Goal: Information Seeking & Learning: Compare options

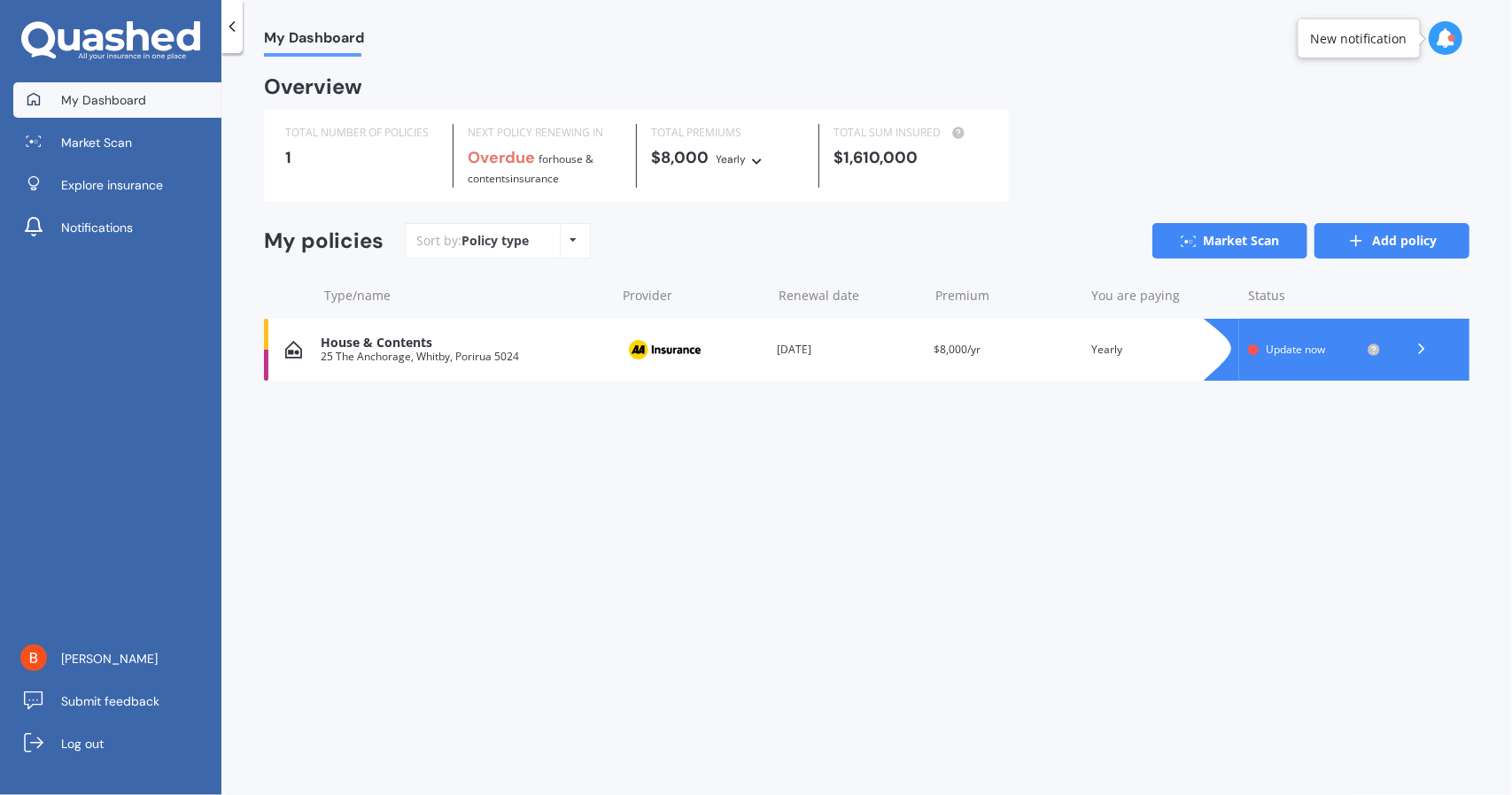
click at [1374, 235] on link "Add policy" at bounding box center [1392, 240] width 155 height 36
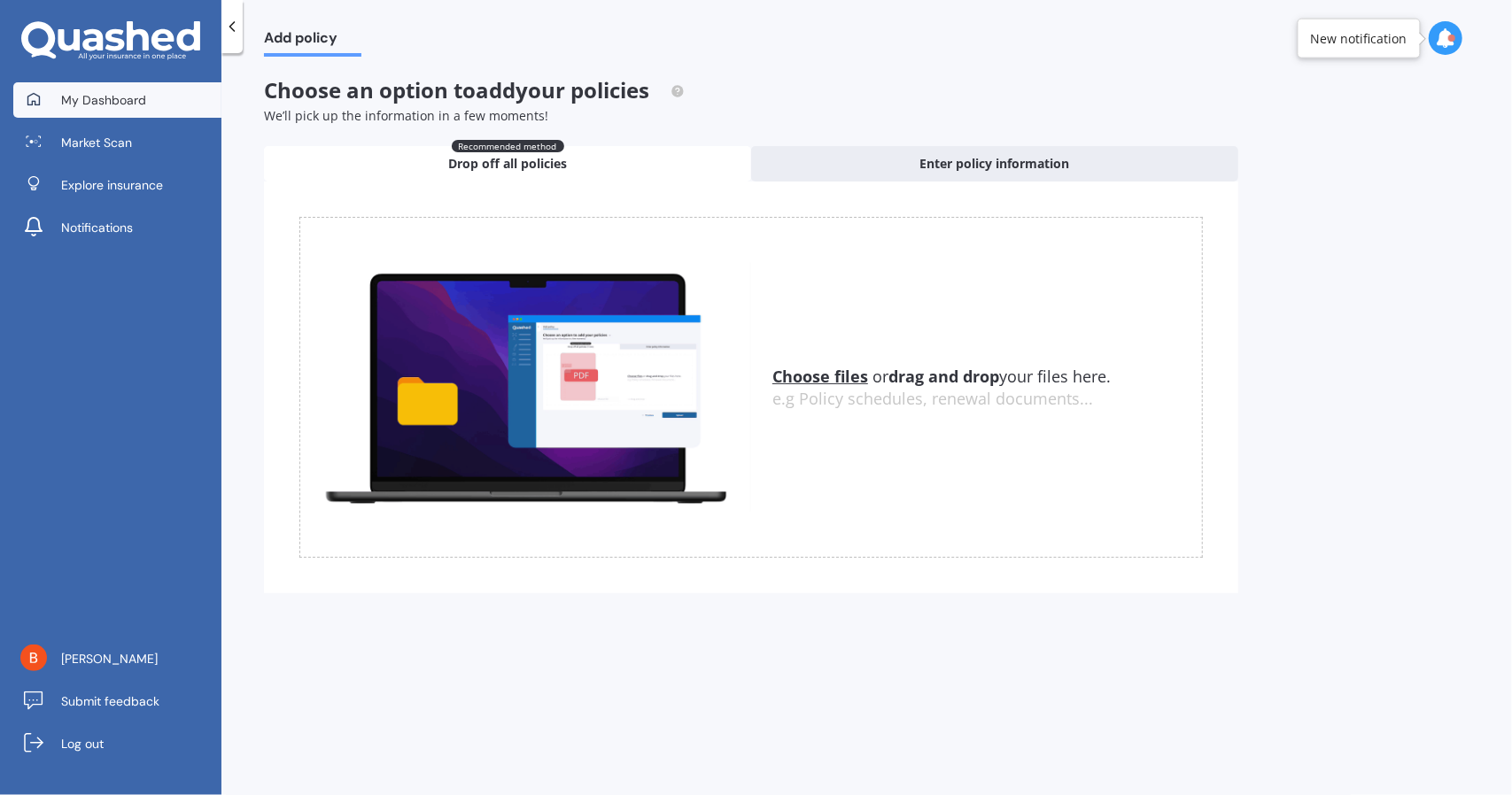
click at [88, 93] on span "My Dashboard" at bounding box center [104, 100] width 85 height 17
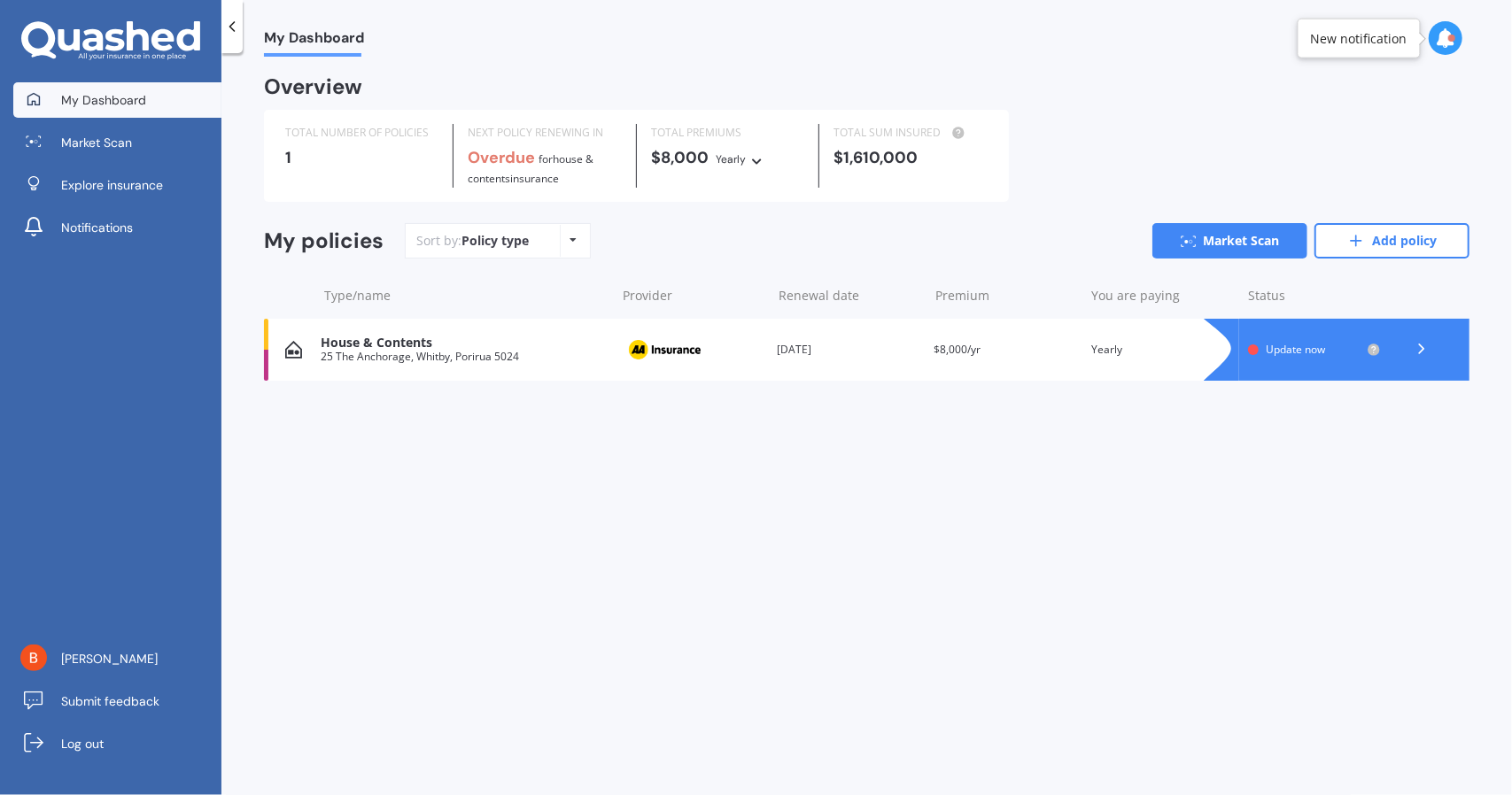
click at [417, 342] on div "House & Contents" at bounding box center [463, 343] width 286 height 15
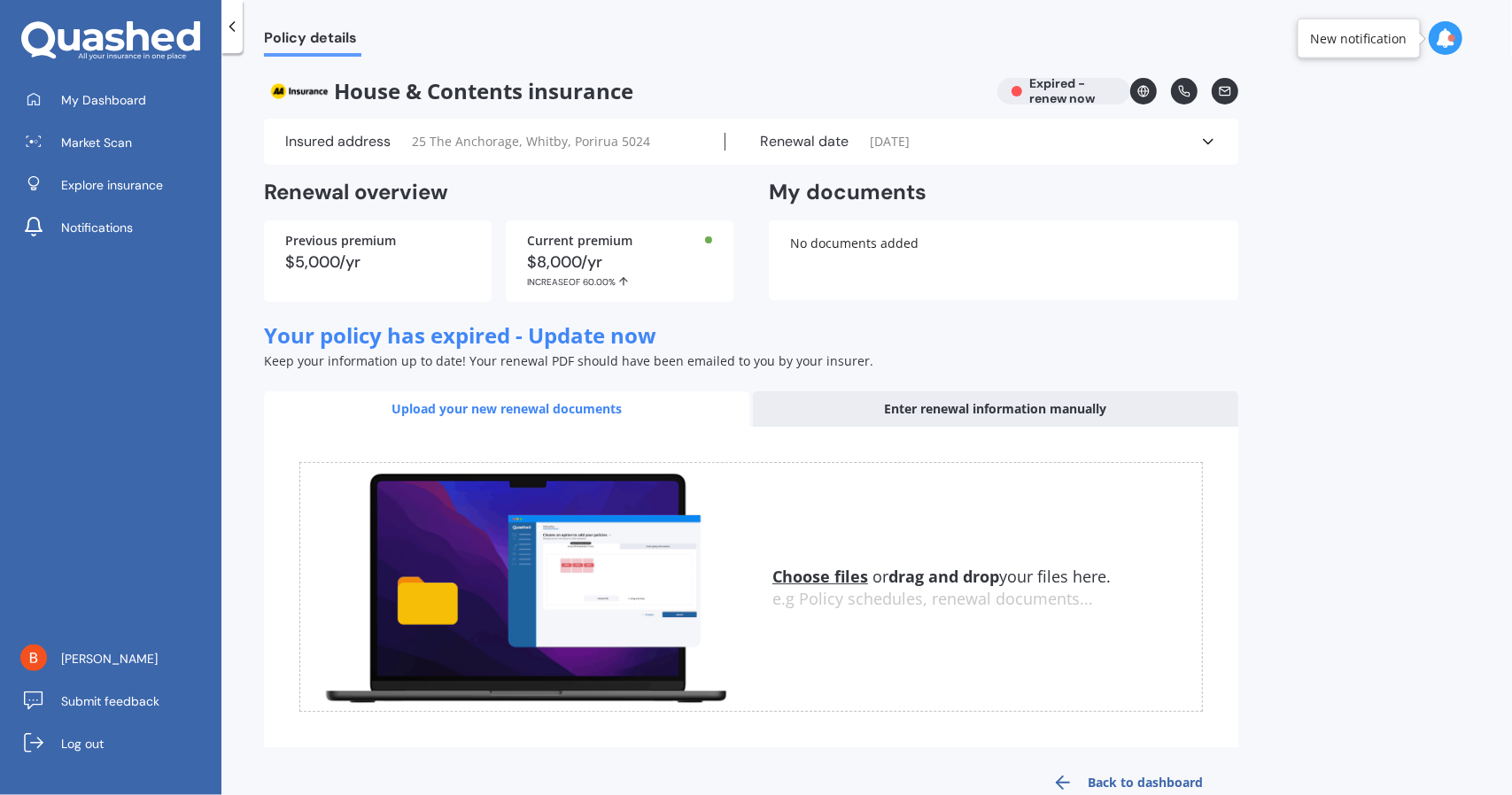
click at [1203, 144] on icon at bounding box center [1208, 141] width 17 height 17
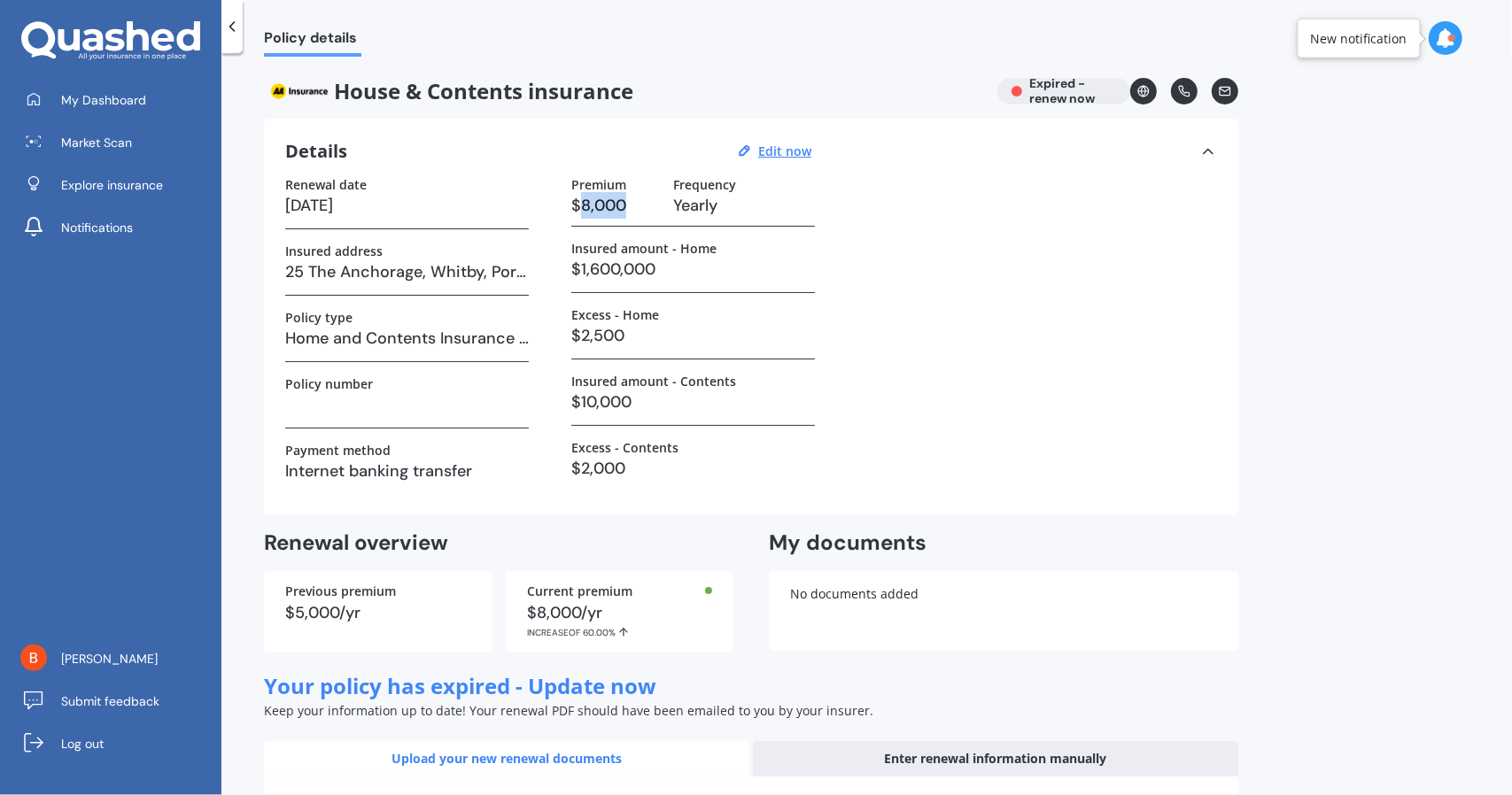
drag, startPoint x: 579, startPoint y: 200, endPoint x: 634, endPoint y: 208, distance: 55.6
click at [634, 207] on h3 "$8,000" at bounding box center [615, 206] width 88 height 27
click at [775, 148] on u "Edit now" at bounding box center [784, 151] width 53 height 17
select select "15"
select select "08"
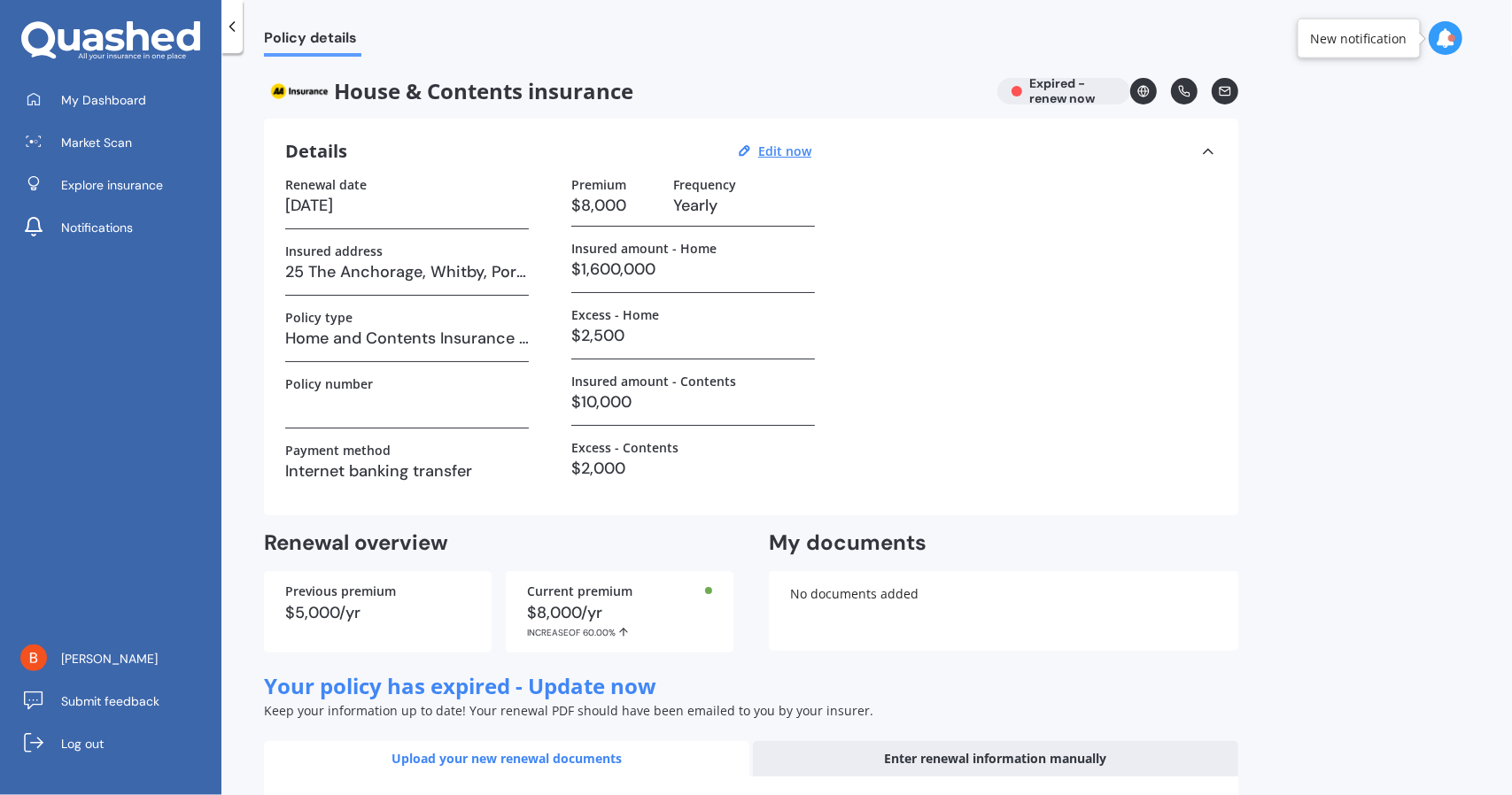
select select "2025"
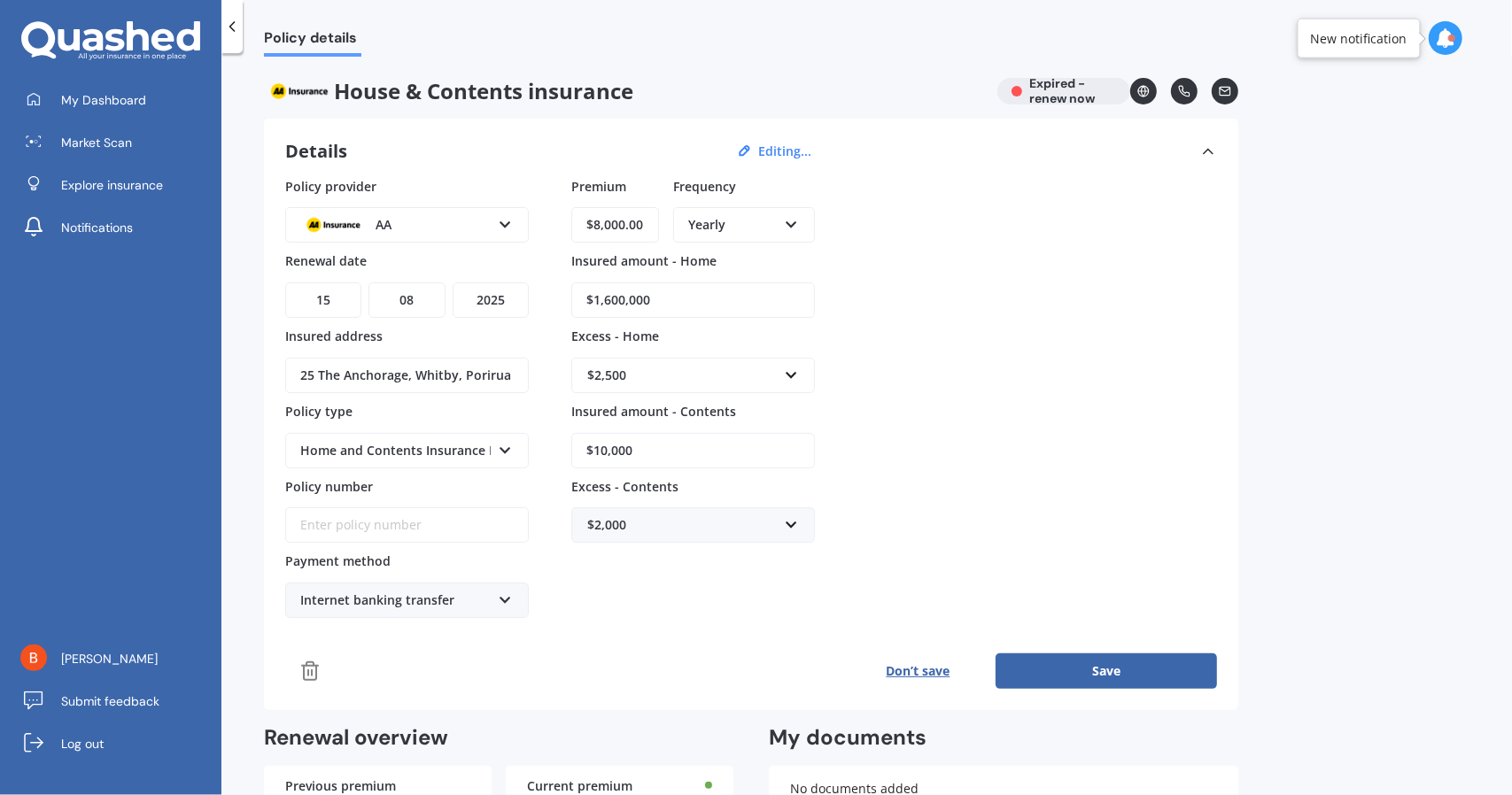
drag, startPoint x: 596, startPoint y: 224, endPoint x: 661, endPoint y: 226, distance: 65.0
click at [661, 226] on div "Premium $8,000.00 Frequency Yearly Yearly Six-Monthly Quarterly Monthly Fortnig…" at bounding box center [693, 214] width 243 height 75
click at [499, 221] on icon at bounding box center [506, 221] width 15 height 12
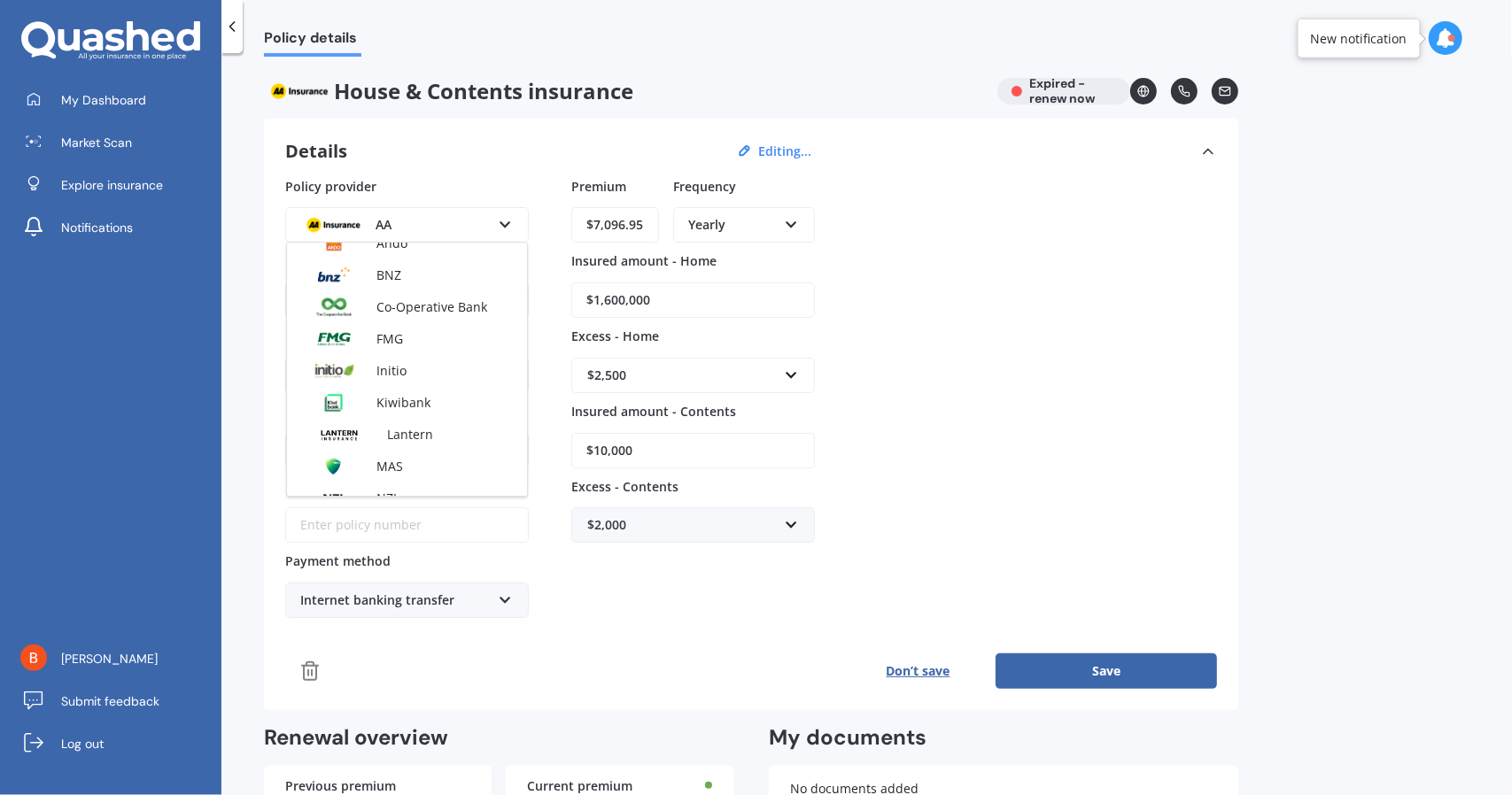
scroll to position [177, 0]
click at [354, 364] on img at bounding box center [334, 368] width 65 height 25
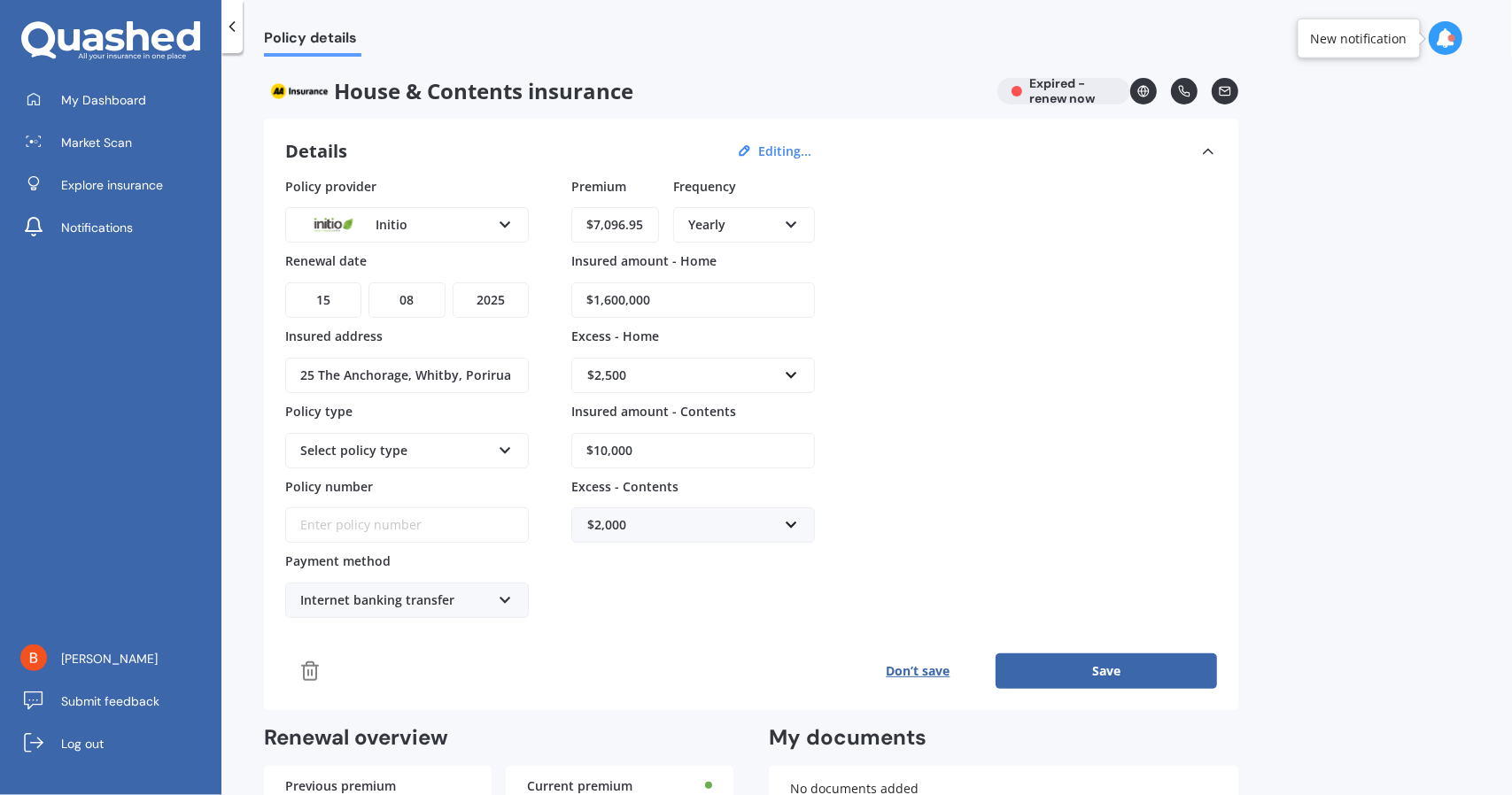
drag, startPoint x: 606, startPoint y: 219, endPoint x: 657, endPoint y: 222, distance: 51.1
click at [657, 222] on input "$7,096.95" at bounding box center [615, 225] width 88 height 36
type input "$7,685.00"
click at [599, 445] on input "$10,000" at bounding box center [693, 450] width 243 height 36
type input "$20,000"
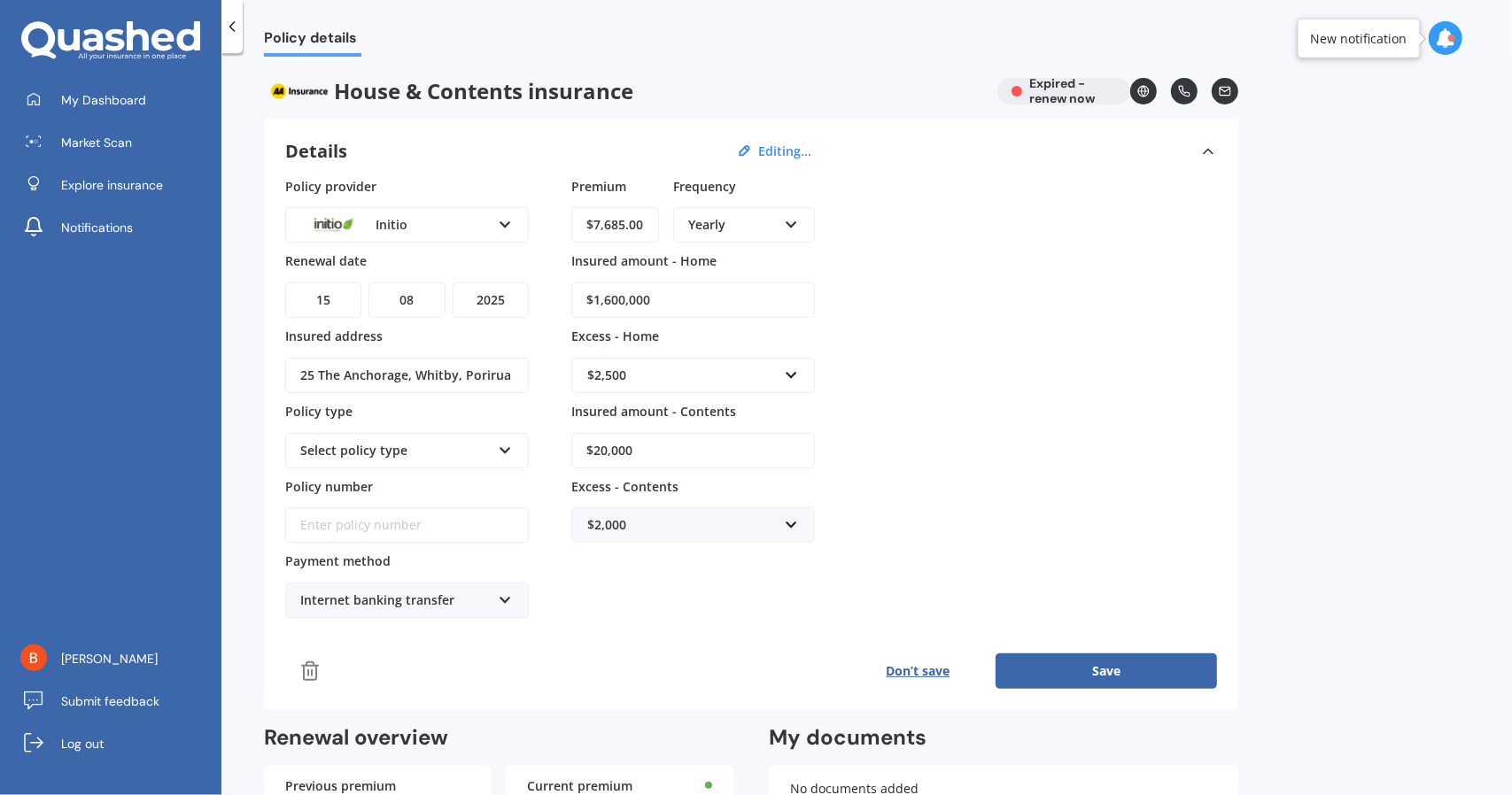
click at [1112, 663] on button "Save" at bounding box center [1106, 671] width 221 height 36
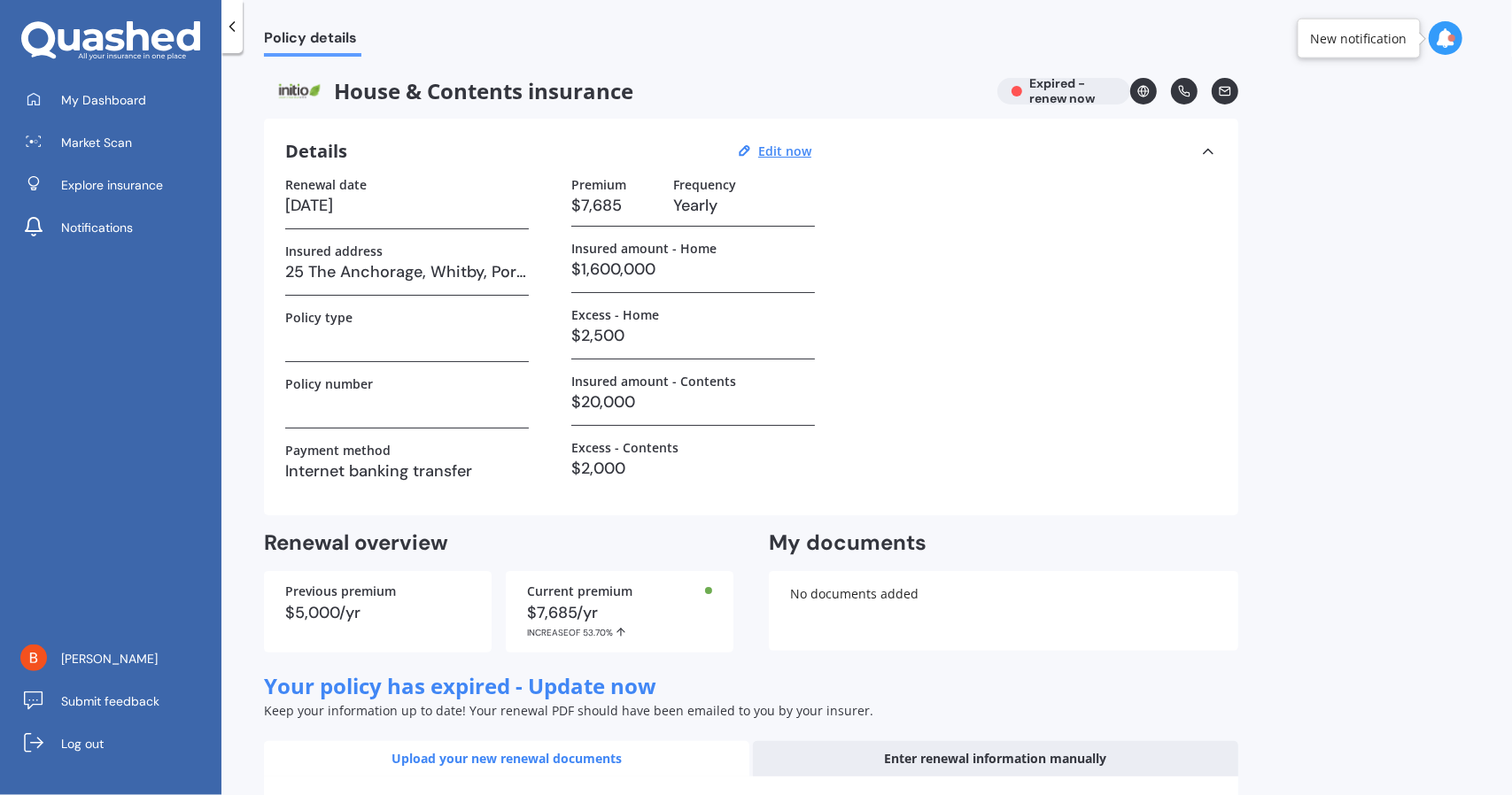
scroll to position [0, 0]
click at [327, 200] on h3 "[DATE]" at bounding box center [407, 206] width 243 height 27
click at [794, 152] on u "Edit now" at bounding box center [784, 151] width 53 height 17
select select "15"
select select "08"
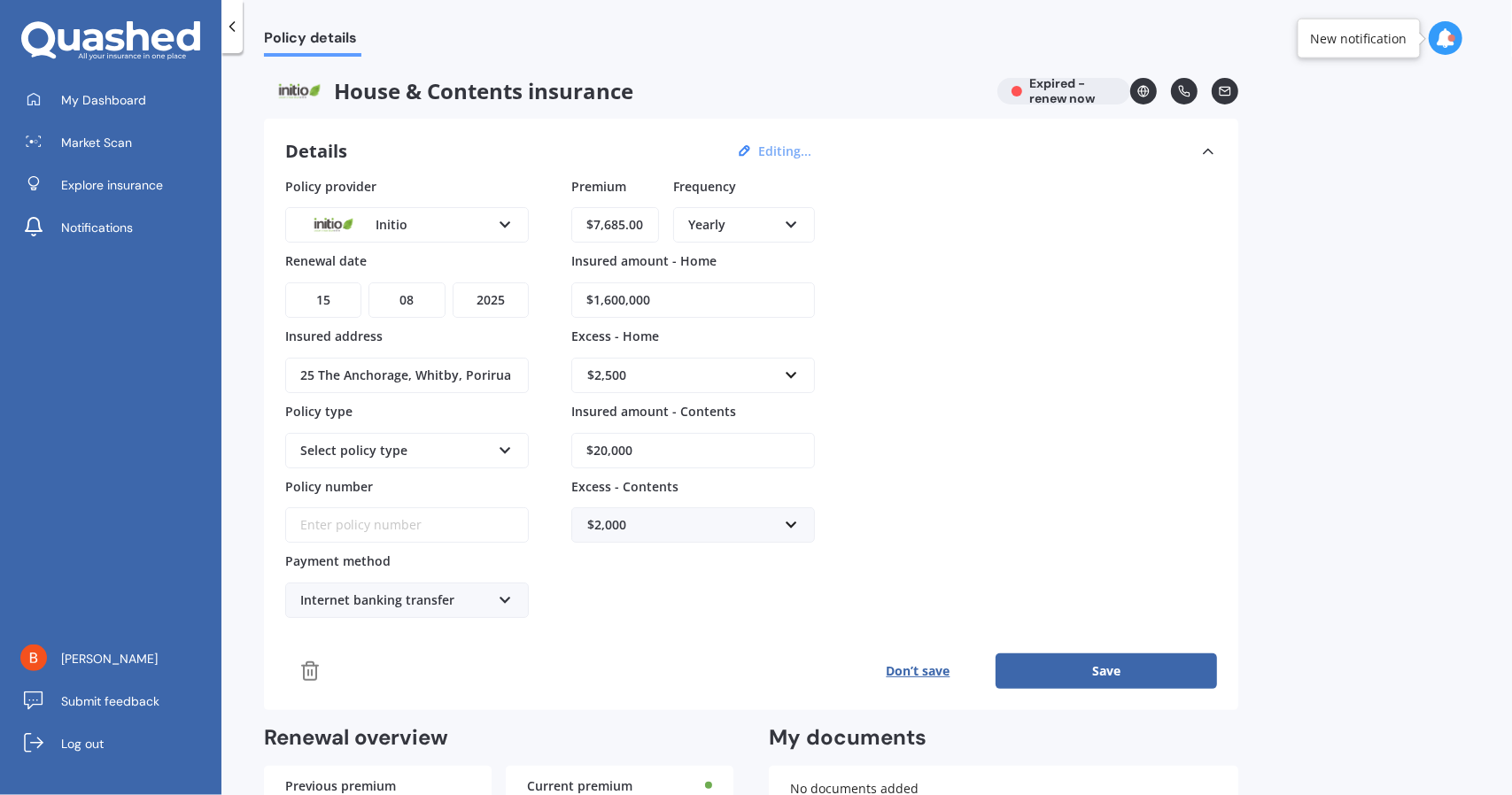
click at [498, 295] on select "YYYY 2027 2026 2025 2024 2023 2022 2021 2020 2019 2018 2017 2016 2015 2014 2013…" at bounding box center [491, 300] width 76 height 36
select select "2026"
click at [453, 283] on select "YYYY 2027 2026 2025 2024 2023 2022 2021 2020 2019 2018 2017 2016 2015 2014 2013…" at bounding box center [491, 300] width 76 height 36
click at [1121, 664] on button "Save" at bounding box center [1106, 671] width 221 height 36
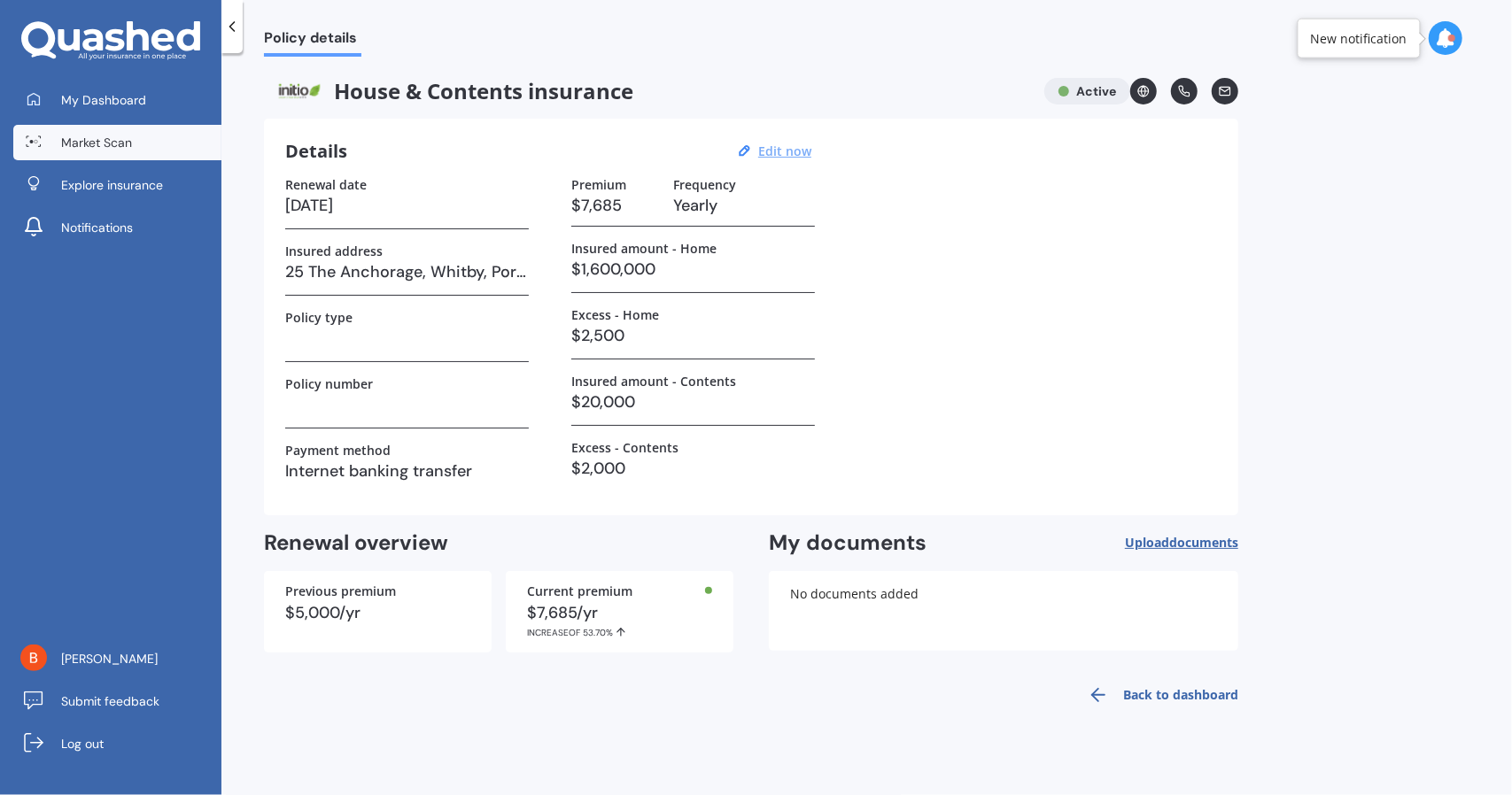
click at [114, 142] on span "Market Scan" at bounding box center [97, 142] width 71 height 17
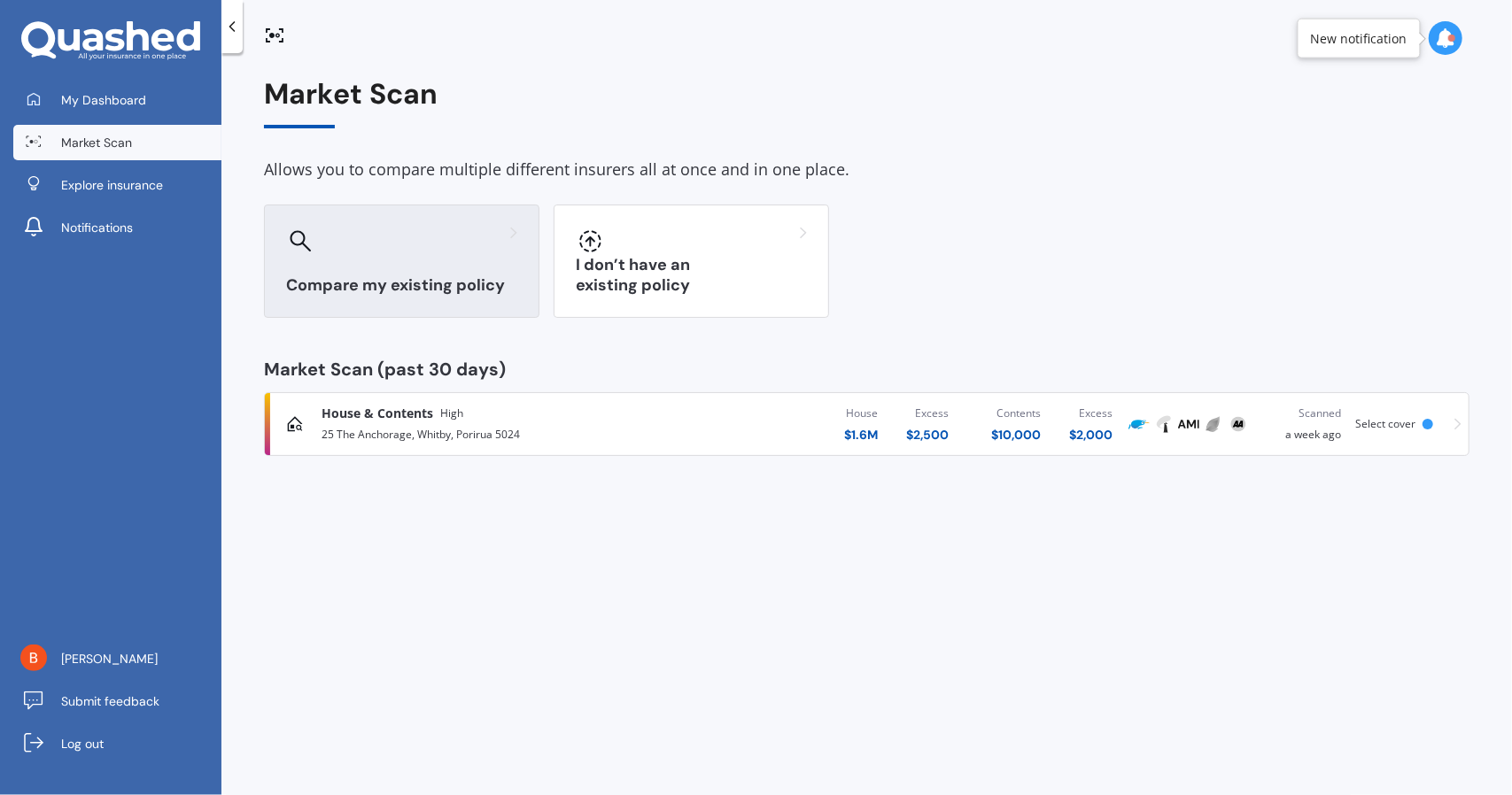
click at [380, 278] on h3 "Compare my existing policy" at bounding box center [402, 285] width 231 height 20
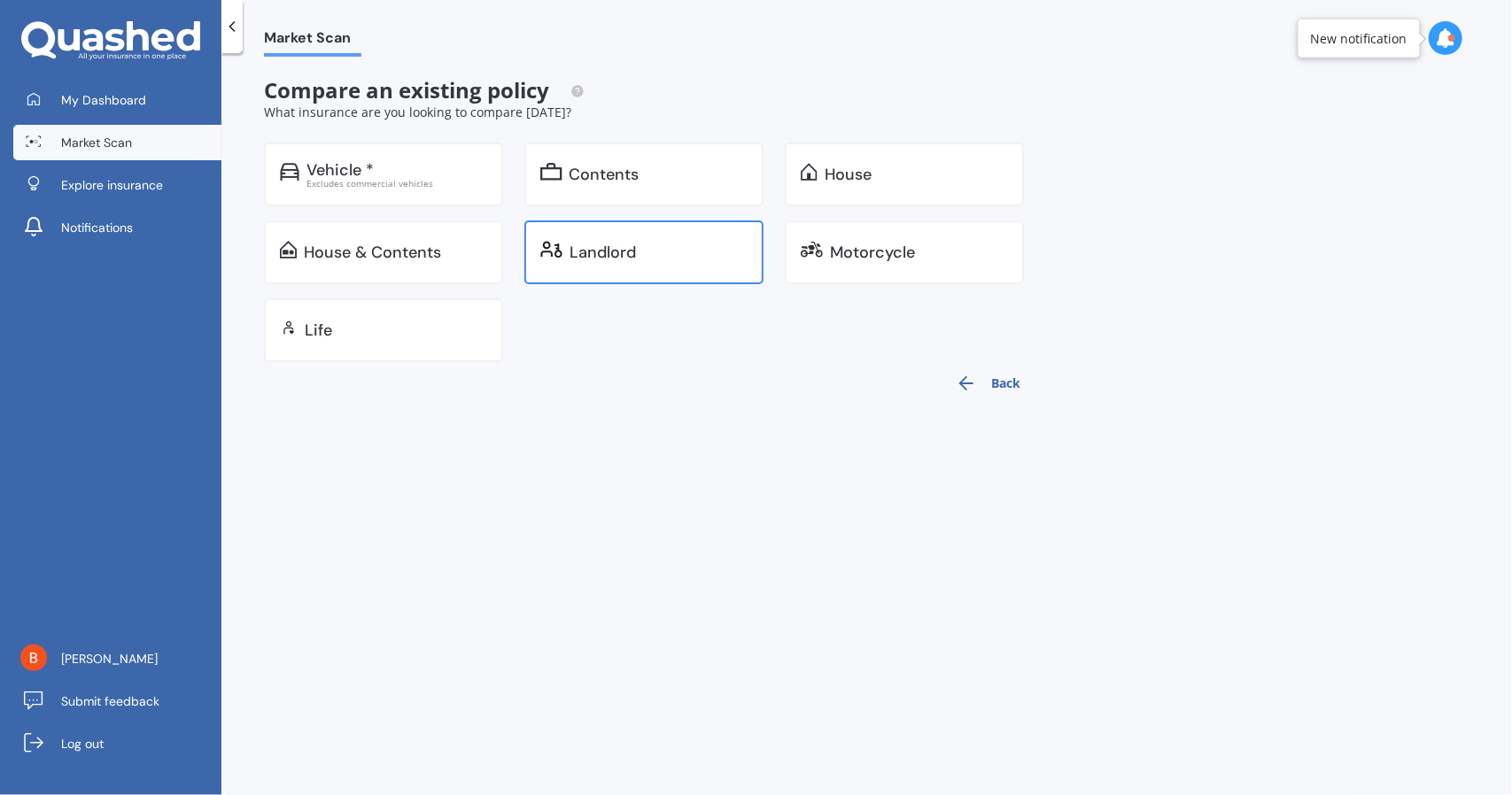
click at [684, 243] on div "Landlord" at bounding box center [658, 252] width 178 height 17
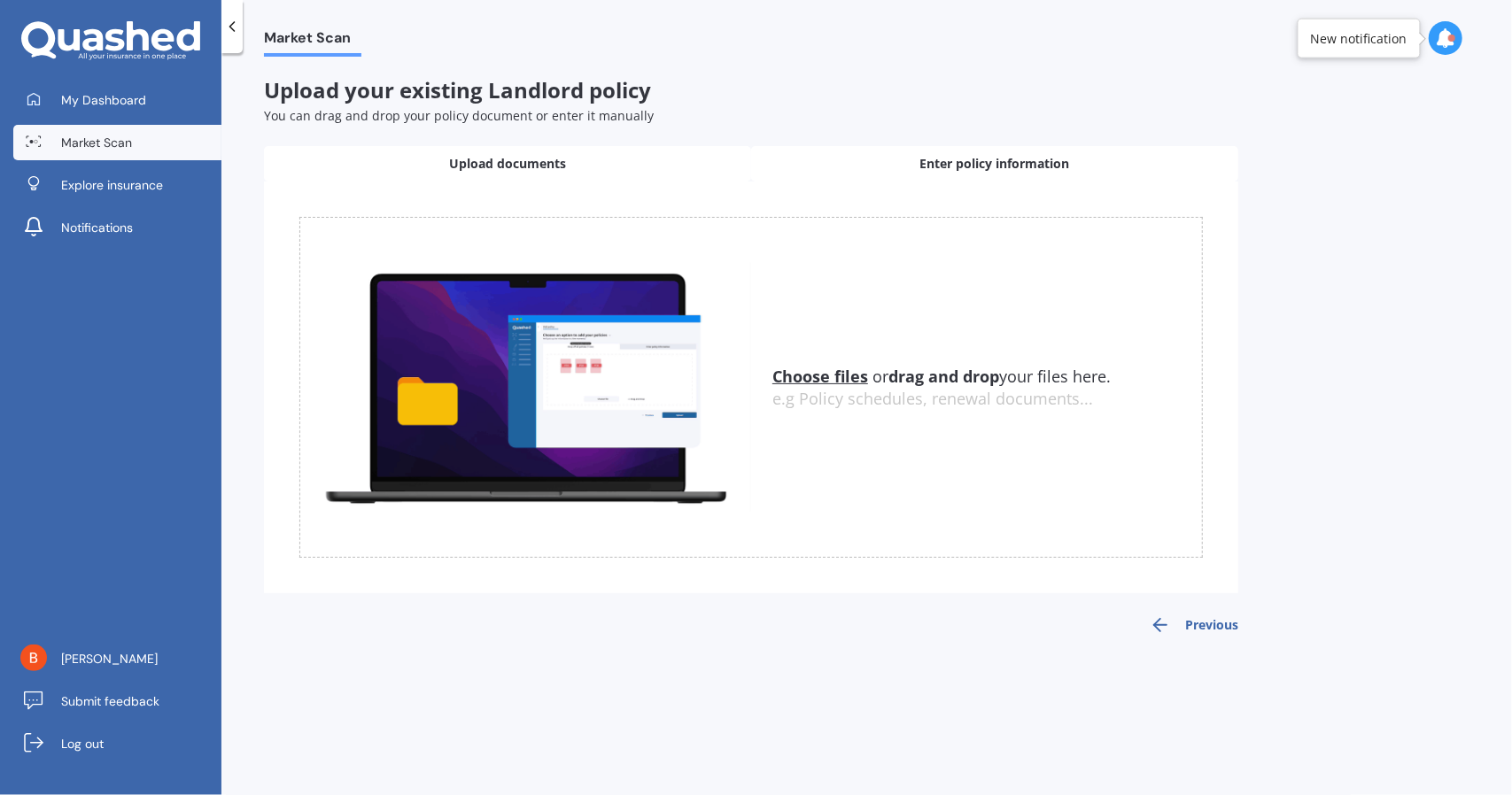
click at [930, 158] on span "Enter policy information" at bounding box center [995, 163] width 150 height 17
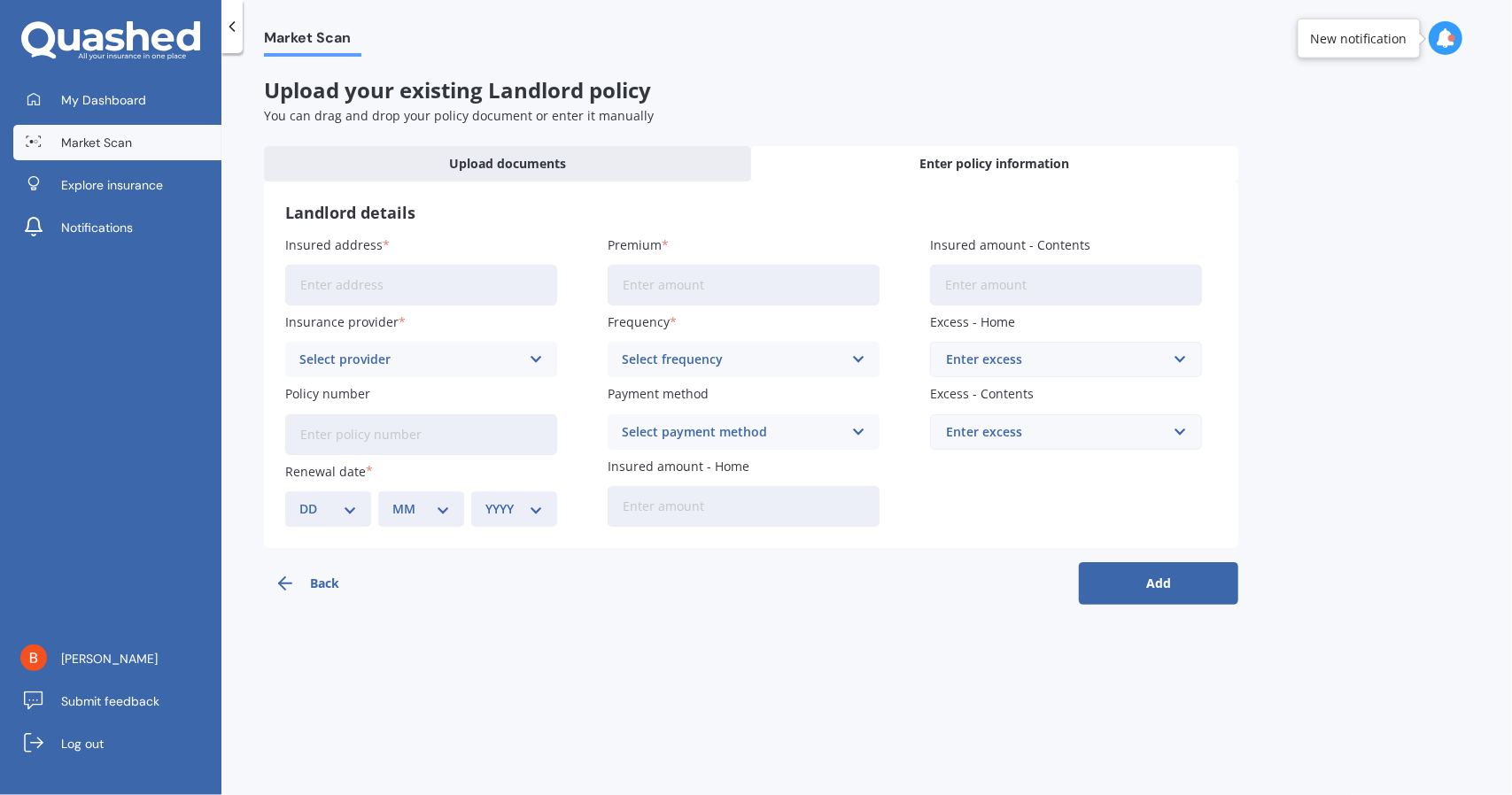
click at [376, 280] on input "Insured address" at bounding box center [421, 285] width 272 height 40
type input "25 The Anchorage, Whitby, Porirua 5024"
click at [529, 360] on icon at bounding box center [537, 360] width 15 height 19
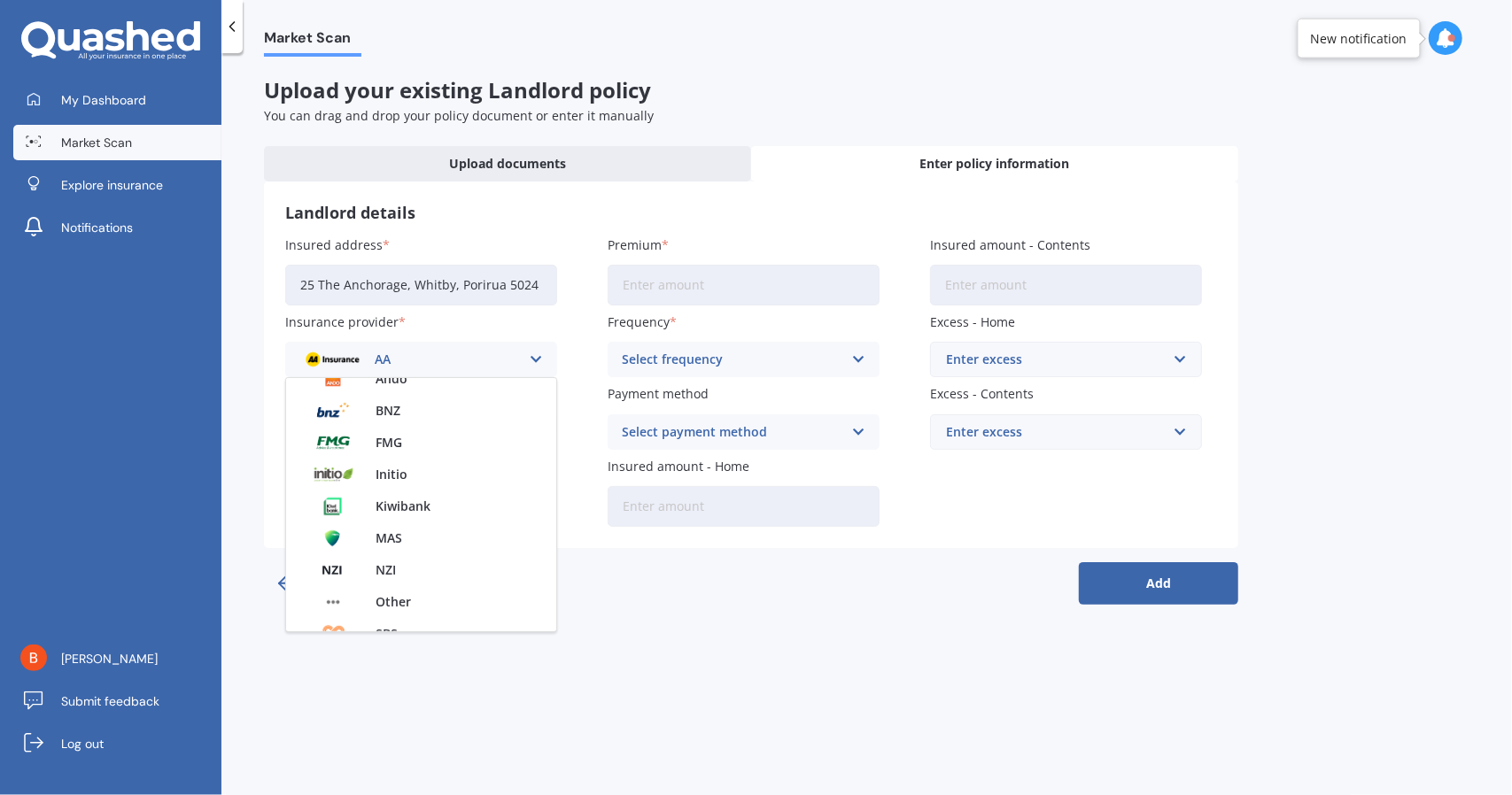
scroll to position [177, 0]
click at [391, 474] on span "Initio" at bounding box center [391, 471] width 32 height 12
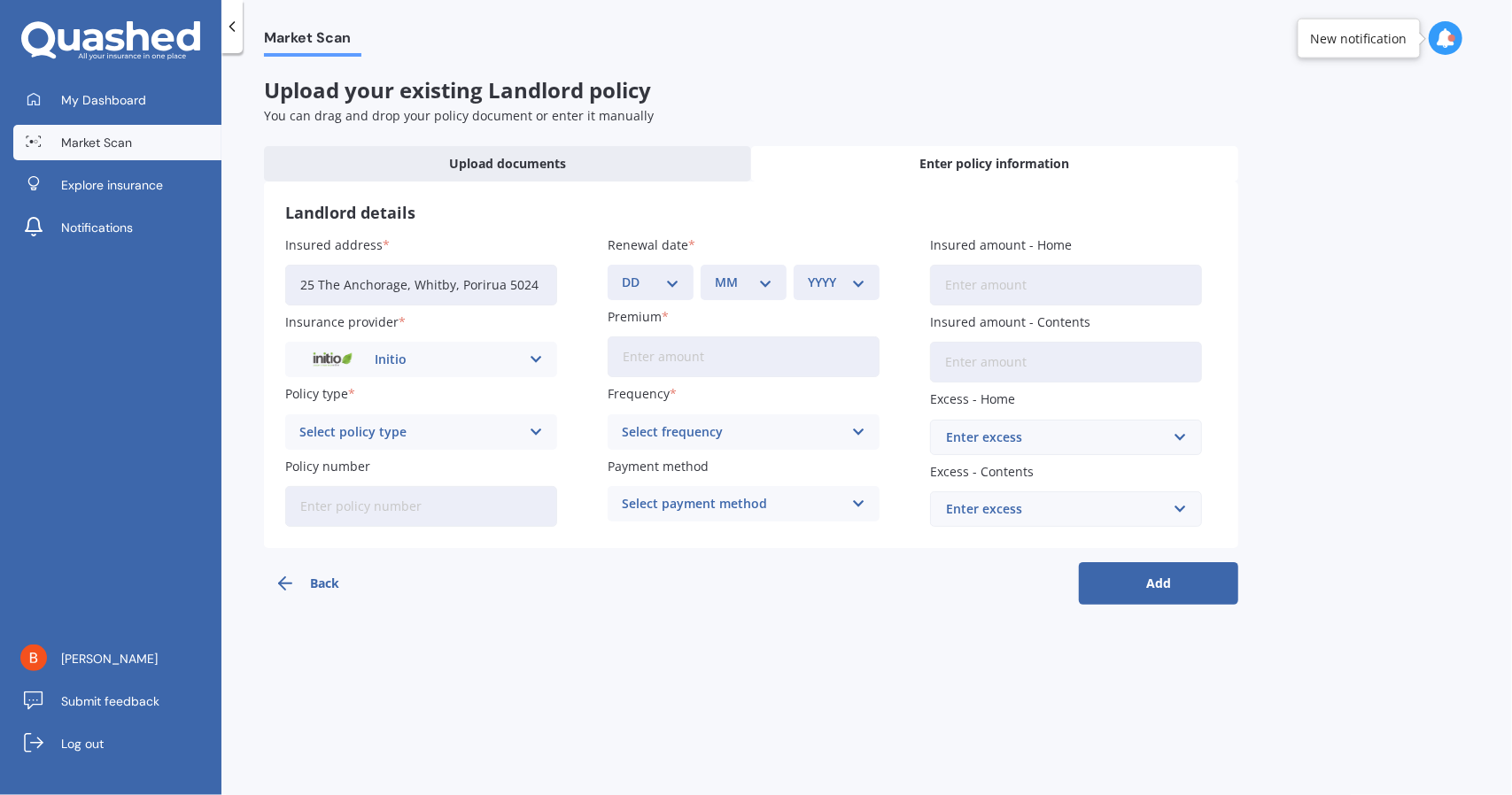
click at [680, 281] on div "DD 01 02 03 04 05 06 07 08 09 10 11 12 13 14 15 16 17 18 19 20 21 22 23 24 25 2…" at bounding box center [650, 282] width 86 height 36
click at [669, 279] on select "DD 01 02 03 04 05 06 07 08 09 10 11 12 13 14 15 16 17 18 19 20 21 22 23 24 25 2…" at bounding box center [651, 283] width 58 height 19
select select "09"
click at [622, 273] on select "DD 01 02 03 04 05 06 07 08 09 10 11 12 13 14 15 16 17 18 19 20 21 22 23 24 25 2…" at bounding box center [651, 283] width 58 height 19
click at [764, 286] on select "MM 01 02 03 04 05 06 07 08 09 10 11 12" at bounding box center [743, 283] width 58 height 19
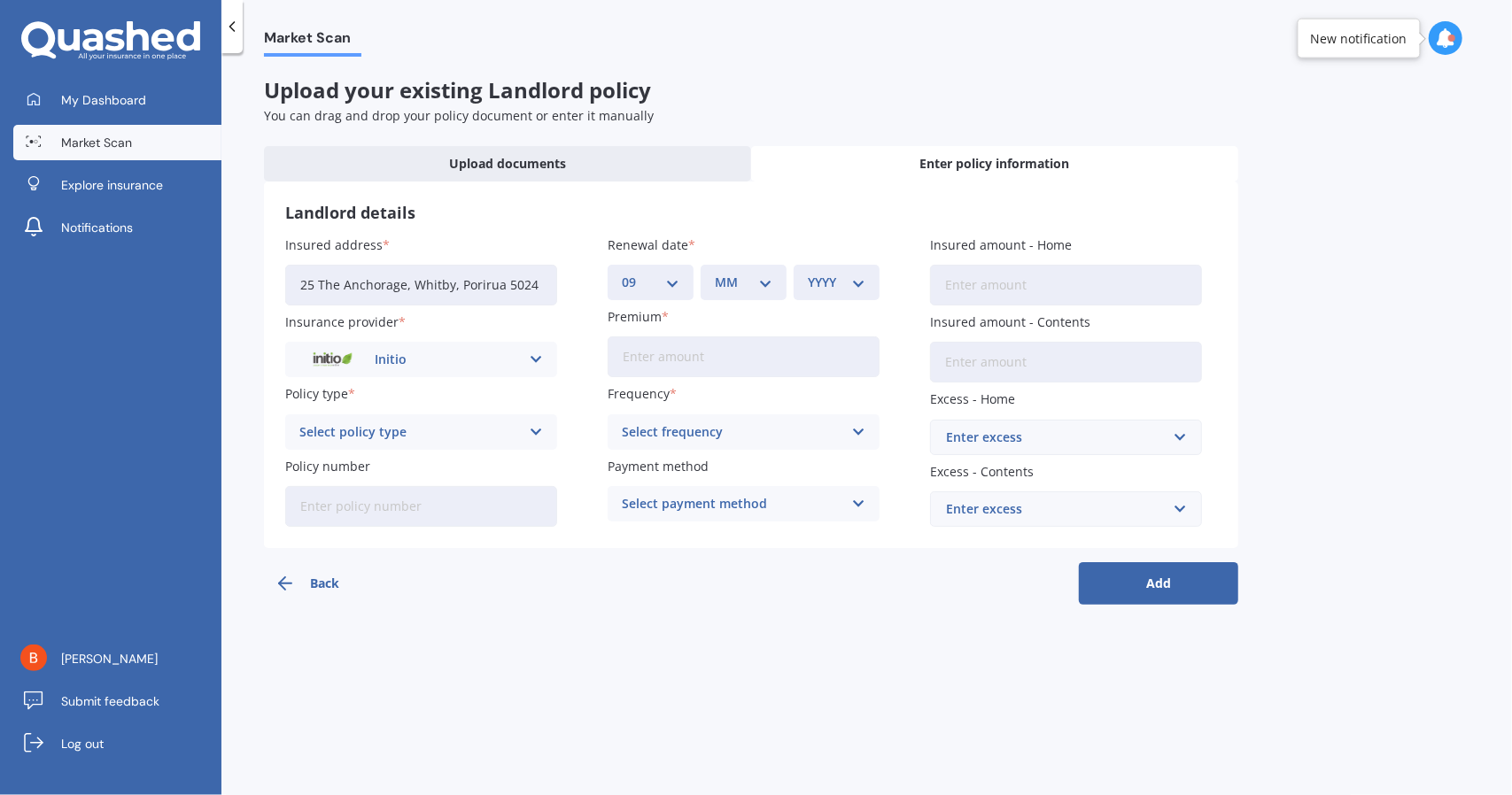
select select "08"
click at [715, 273] on select "MM 01 02 03 04 05 06 07 08 09 10 11 12" at bounding box center [743, 283] width 58 height 19
click at [855, 279] on select "YYYY 2027 2026 2025 2024 2023 2022 2021 2020 2019 2018 2017 2016 2015 2014 2013…" at bounding box center [837, 283] width 58 height 19
select select "2026"
click at [808, 273] on select "YYYY 2027 2026 2025 2024 2023 2022 2021 2020 2019 2018 2017 2016 2015 2014 2013…" at bounding box center [837, 283] width 58 height 19
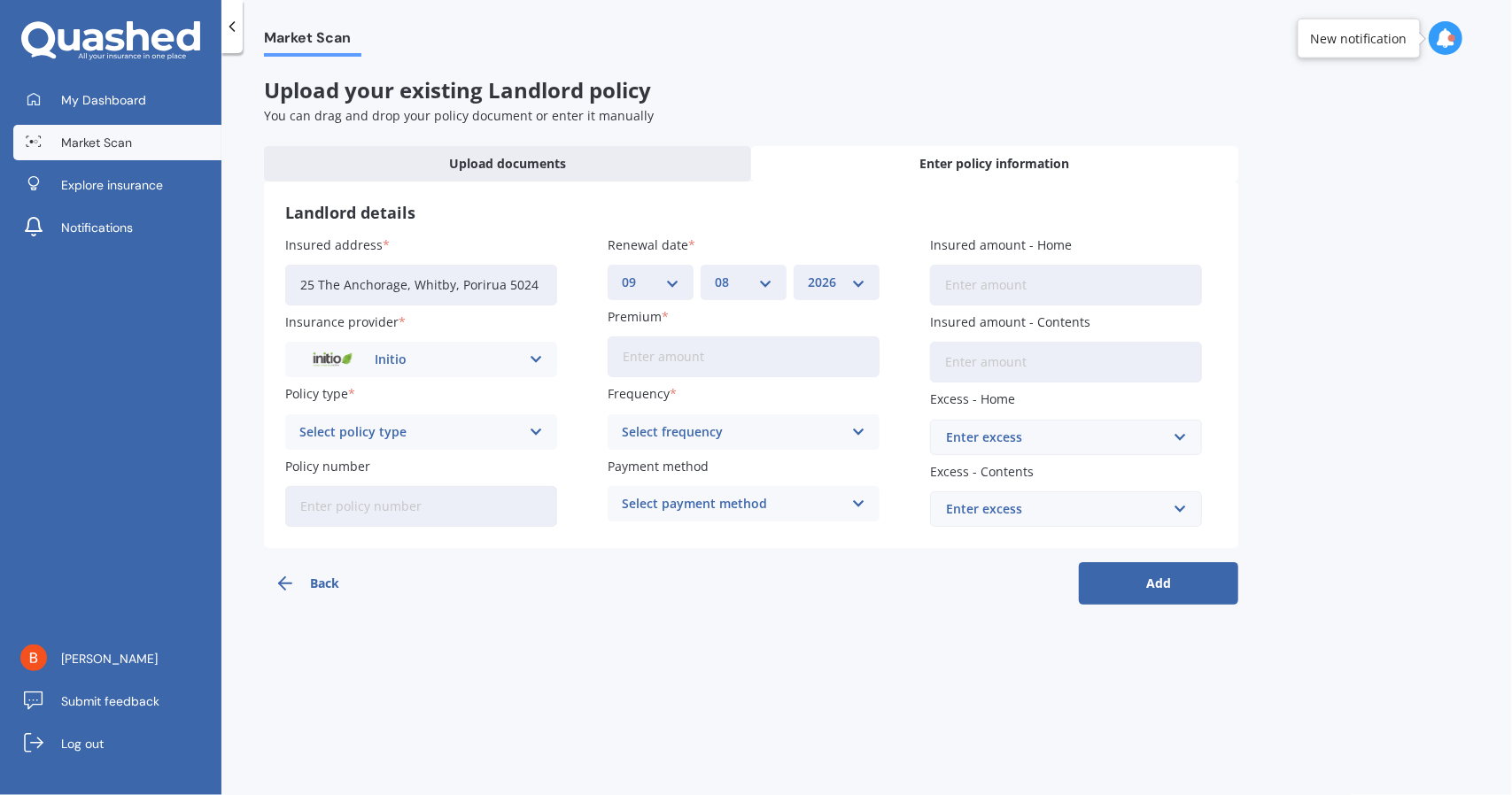
click at [700, 357] on input "Premium" at bounding box center [743, 357] width 272 height 40
type input "$7,685.00"
click at [1002, 278] on input "Insured amount - Home" at bounding box center [1066, 285] width 272 height 40
type input "$1,600,000"
click at [978, 360] on input "Insured amount - Contents" at bounding box center [1066, 362] width 272 height 40
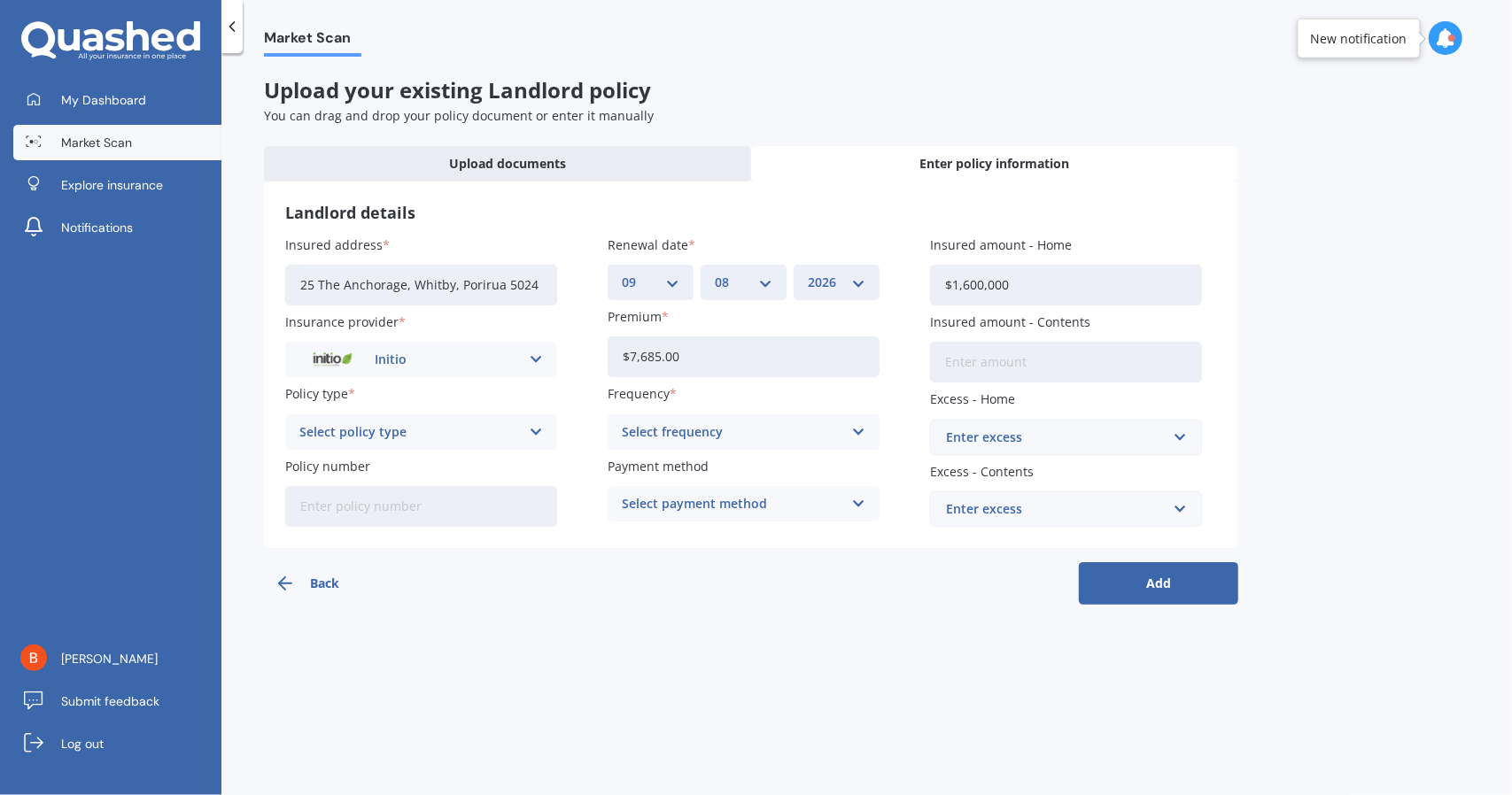
type input "$20,000"
click at [1184, 435] on input "text" at bounding box center [1060, 437] width 256 height 34
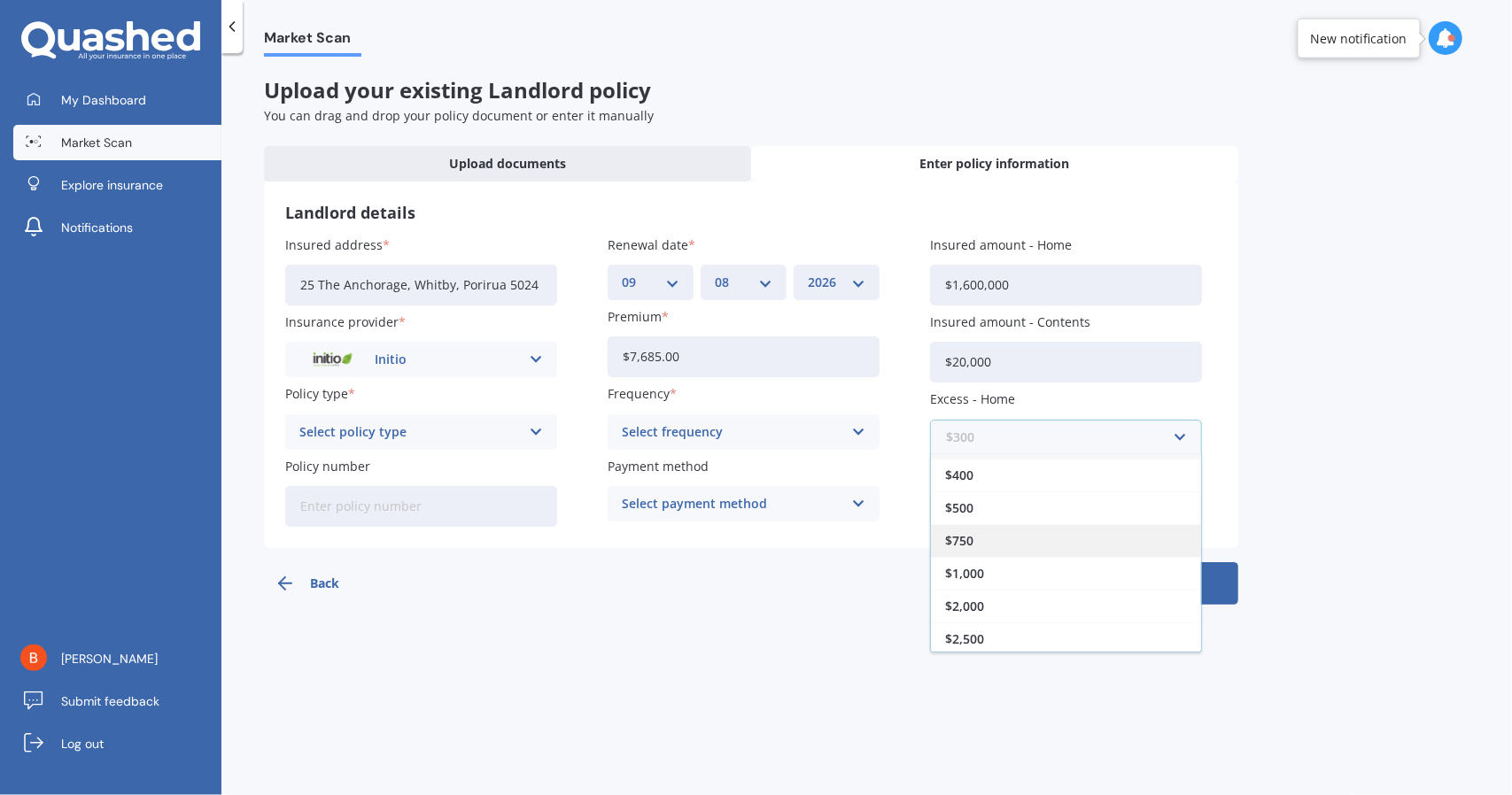
scroll to position [28, 0]
click at [993, 642] on div "$2,500" at bounding box center [1066, 639] width 270 height 33
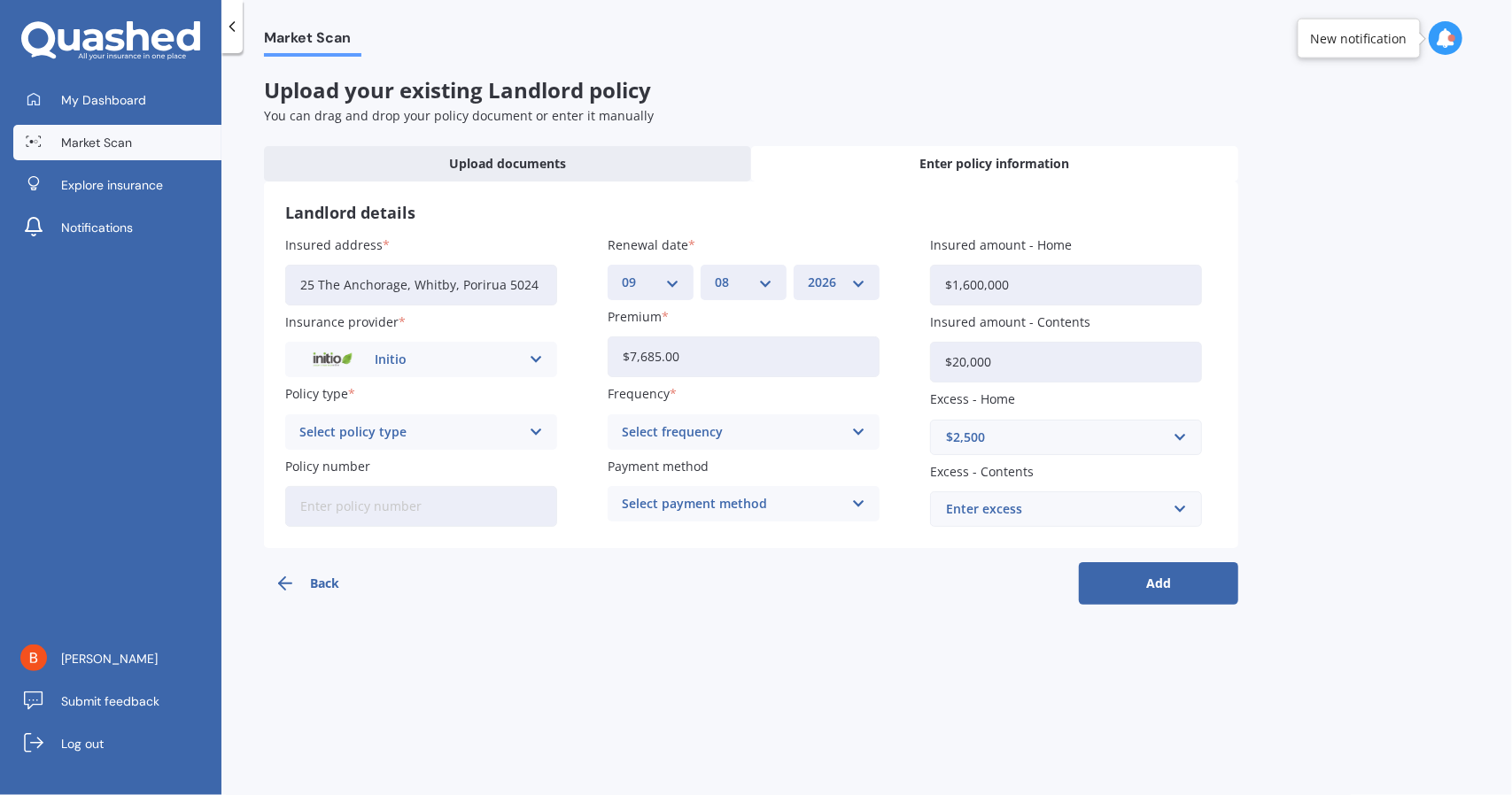
click at [1052, 510] on div "Enter excess" at bounding box center [1056, 509] width 219 height 19
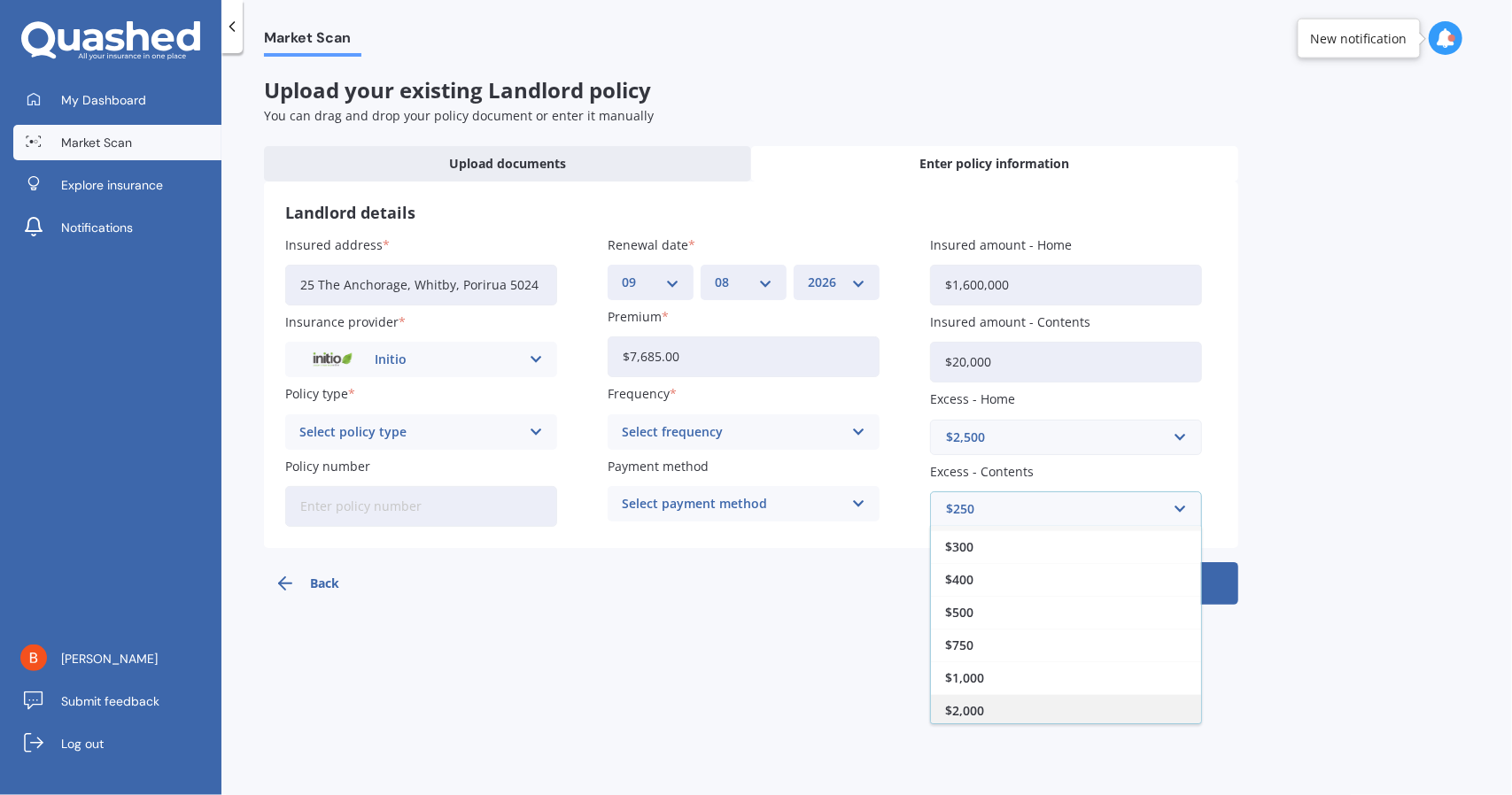
click at [994, 708] on div "$2,000" at bounding box center [1066, 710] width 270 height 33
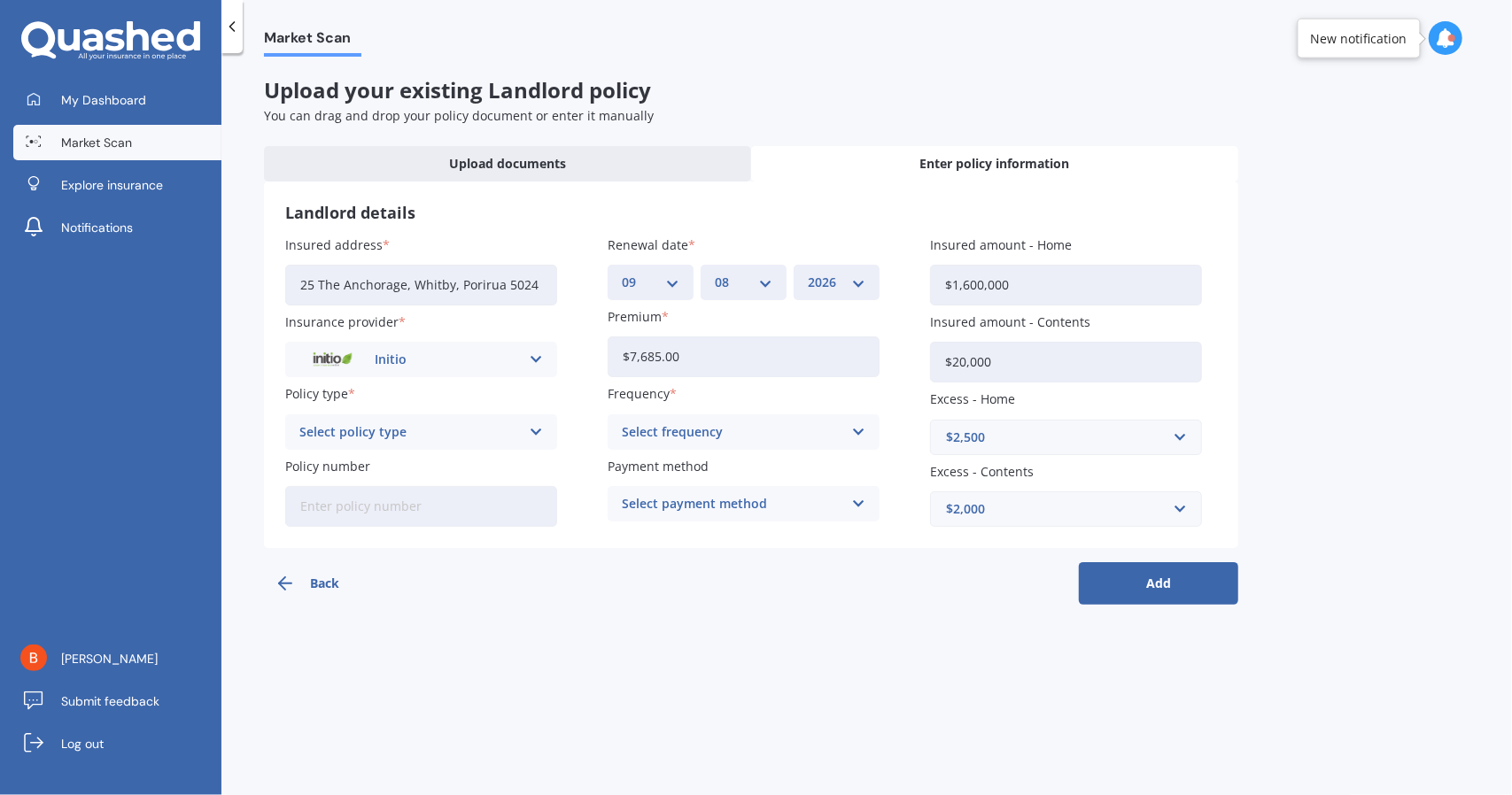
click at [855, 425] on icon at bounding box center [859, 432] width 15 height 19
click at [683, 479] on div "Yearly" at bounding box center [743, 466] width 270 height 32
click at [859, 504] on icon at bounding box center [859, 504] width 15 height 19
click at [736, 539] on span "Direct debit - bank account" at bounding box center [706, 538] width 165 height 12
click at [420, 435] on div "Select policy type" at bounding box center [409, 432] width 220 height 19
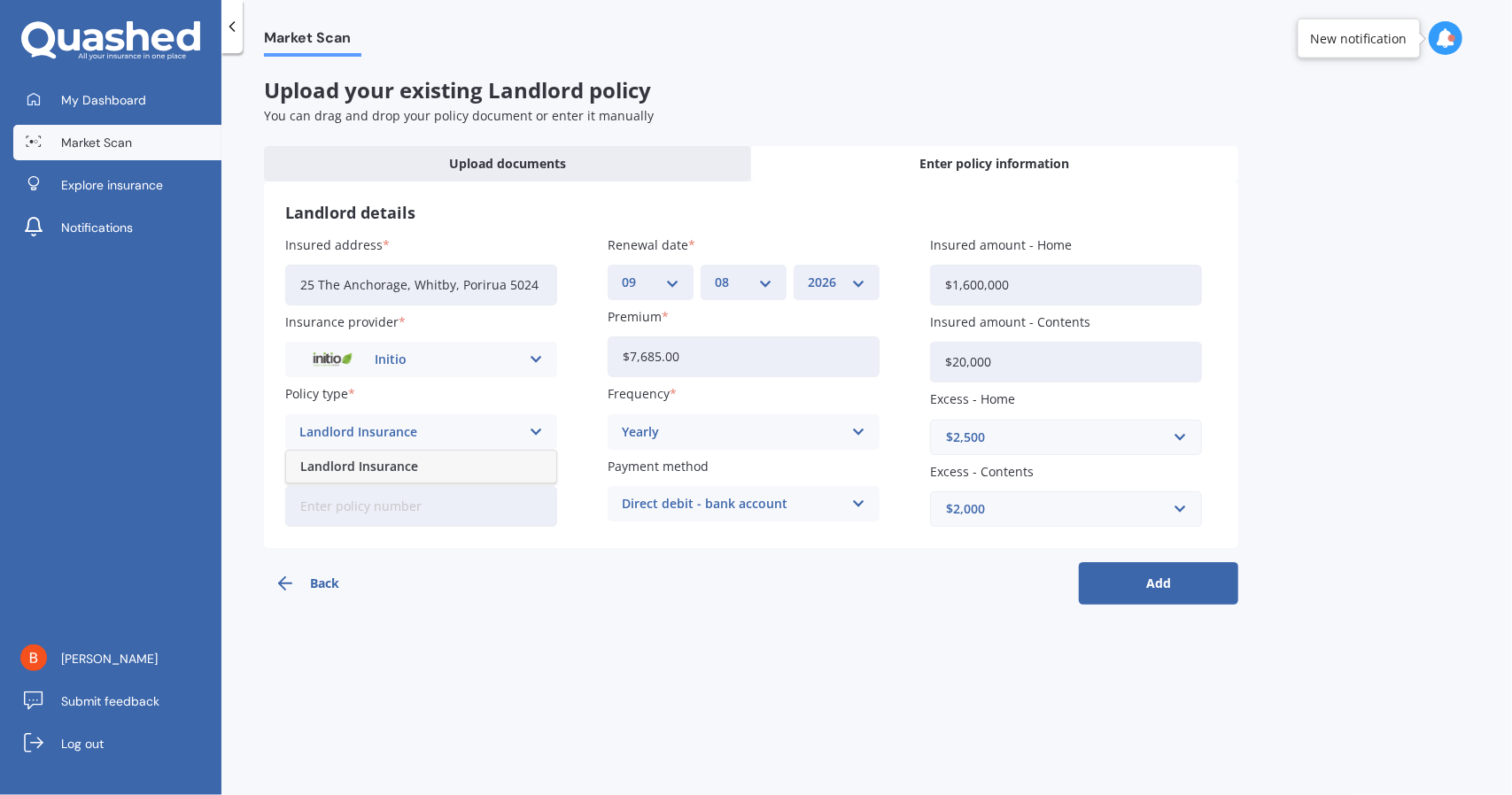
click at [413, 468] on span "Landlord Insurance" at bounding box center [359, 466] width 118 height 12
click at [1161, 582] on button "Add" at bounding box center [1159, 584] width 160 height 42
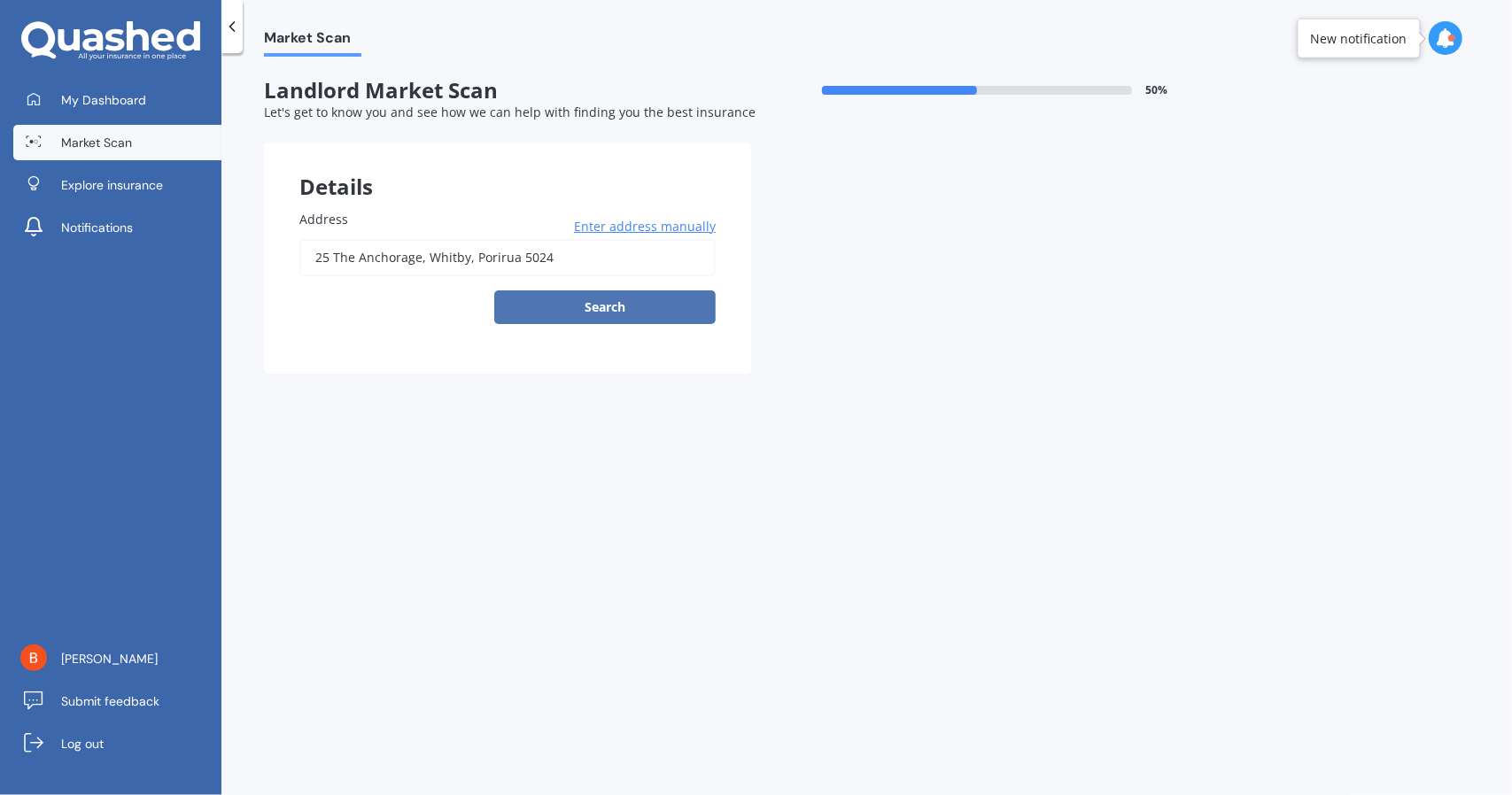
click at [618, 311] on button "Search" at bounding box center [605, 307] width 221 height 34
type input "25 The Anchorage, Whitby, Porirua 5024"
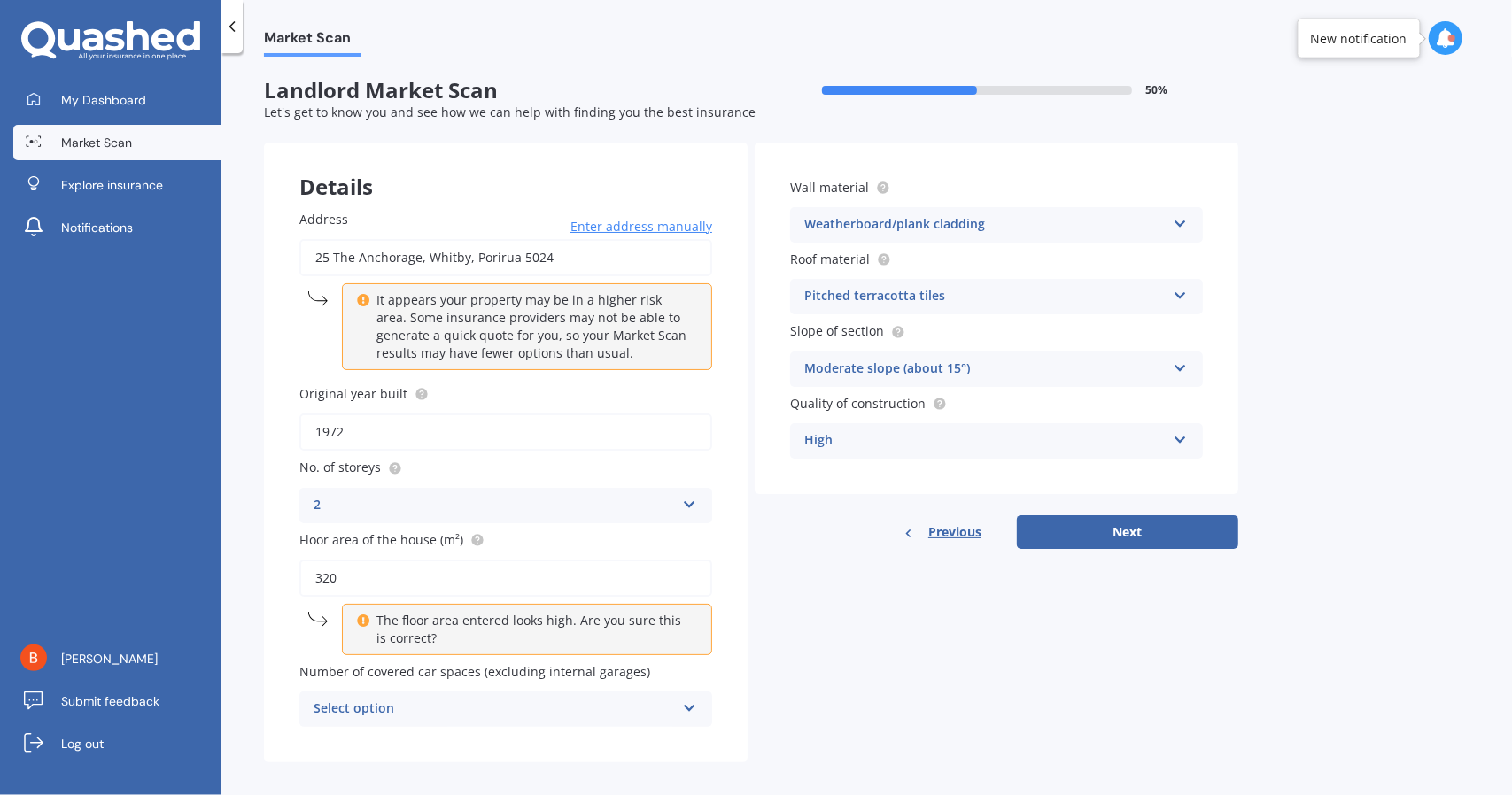
scroll to position [13, 0]
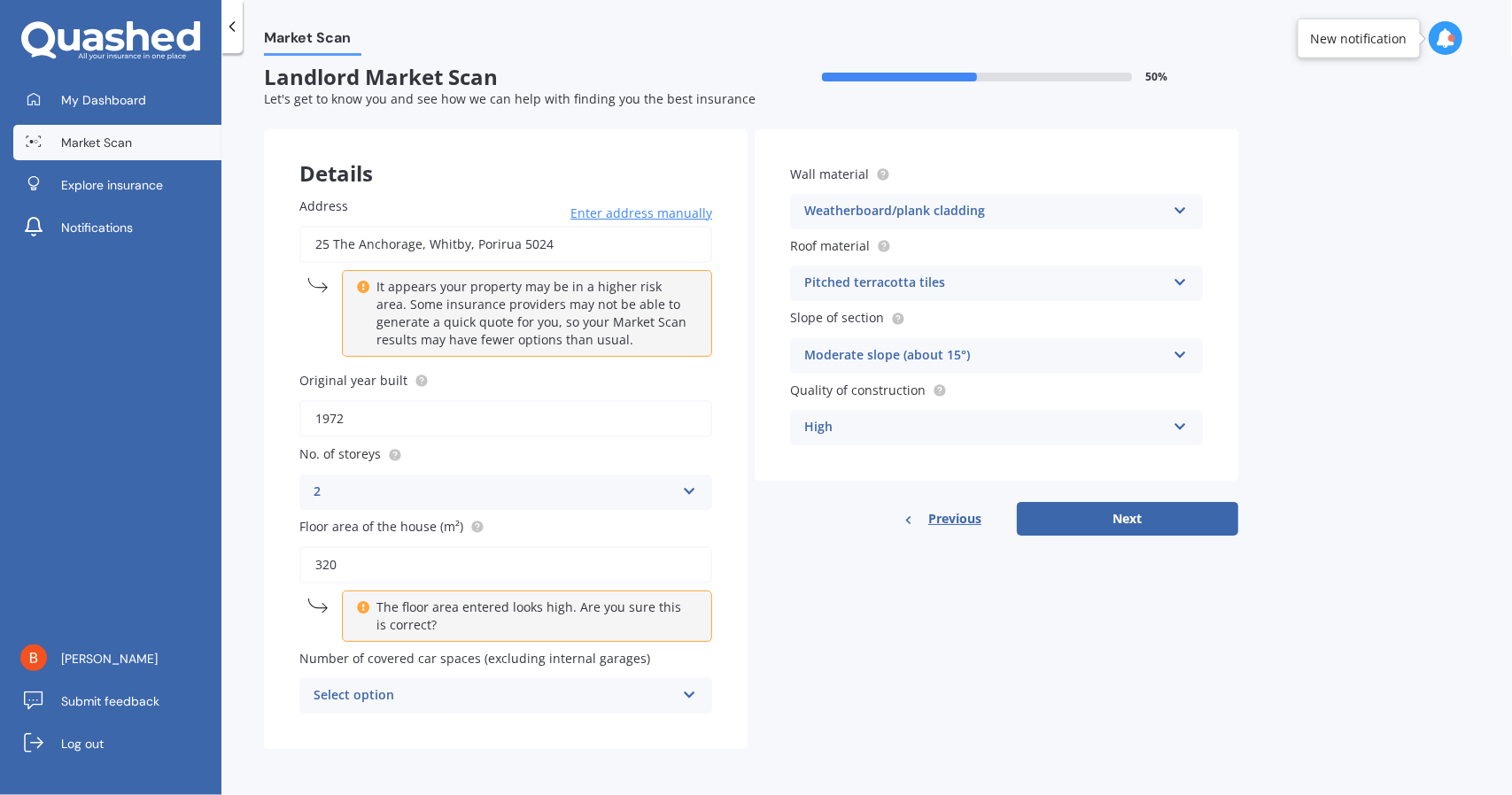
click at [693, 693] on icon at bounding box center [690, 691] width 15 height 12
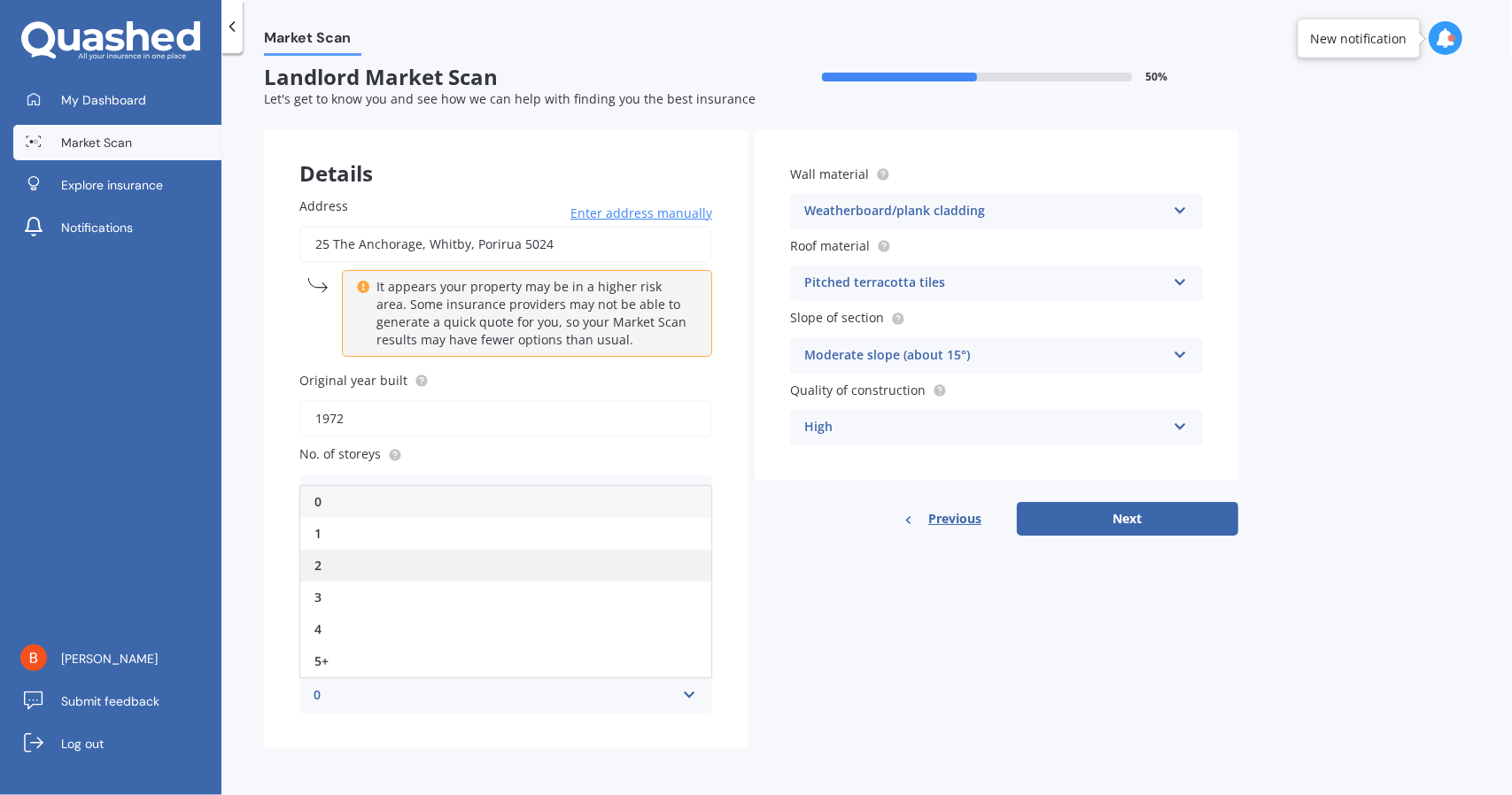
click at [372, 567] on div "2" at bounding box center [505, 565] width 411 height 32
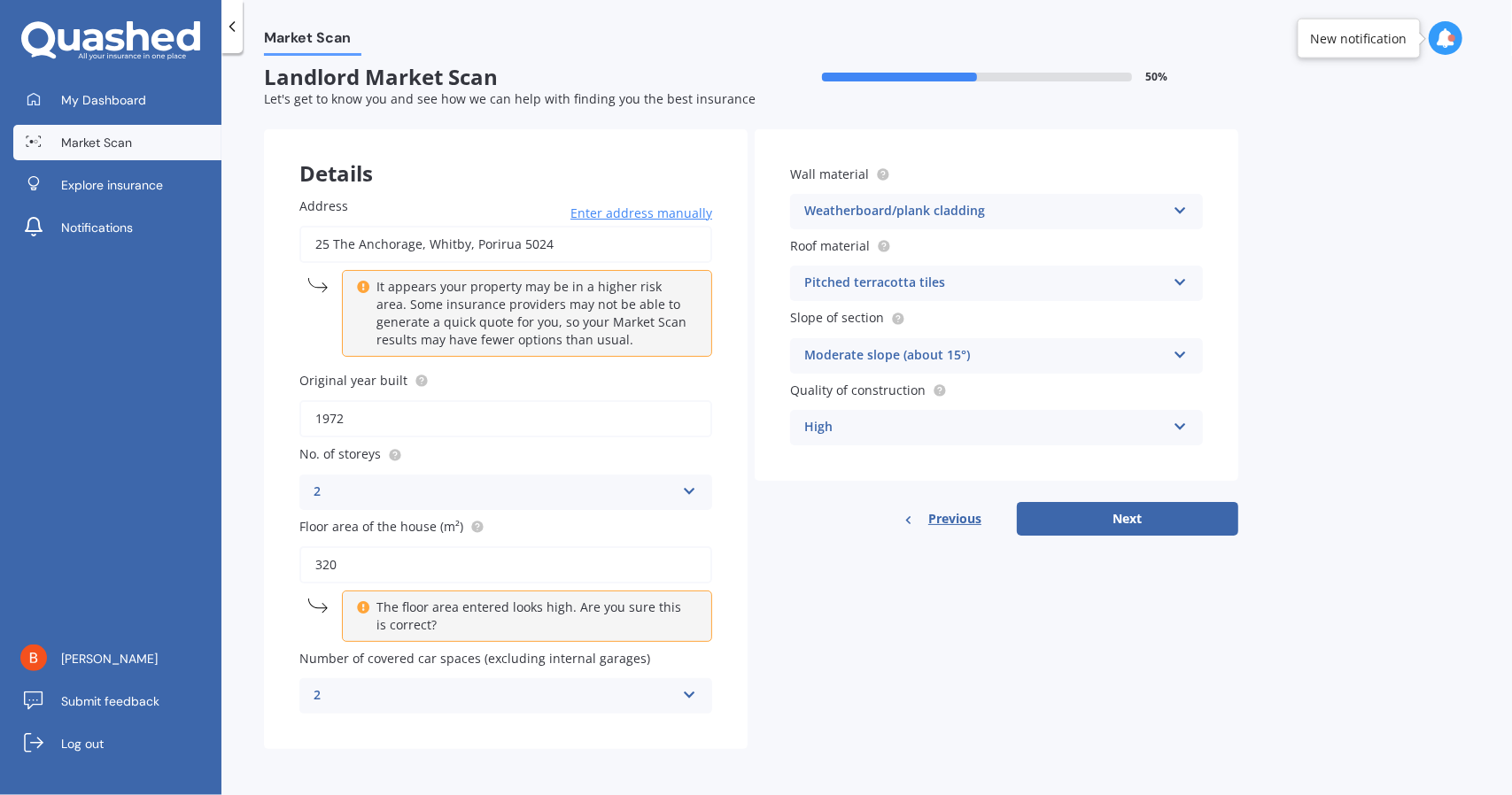
click at [682, 694] on icon at bounding box center [690, 691] width 15 height 12
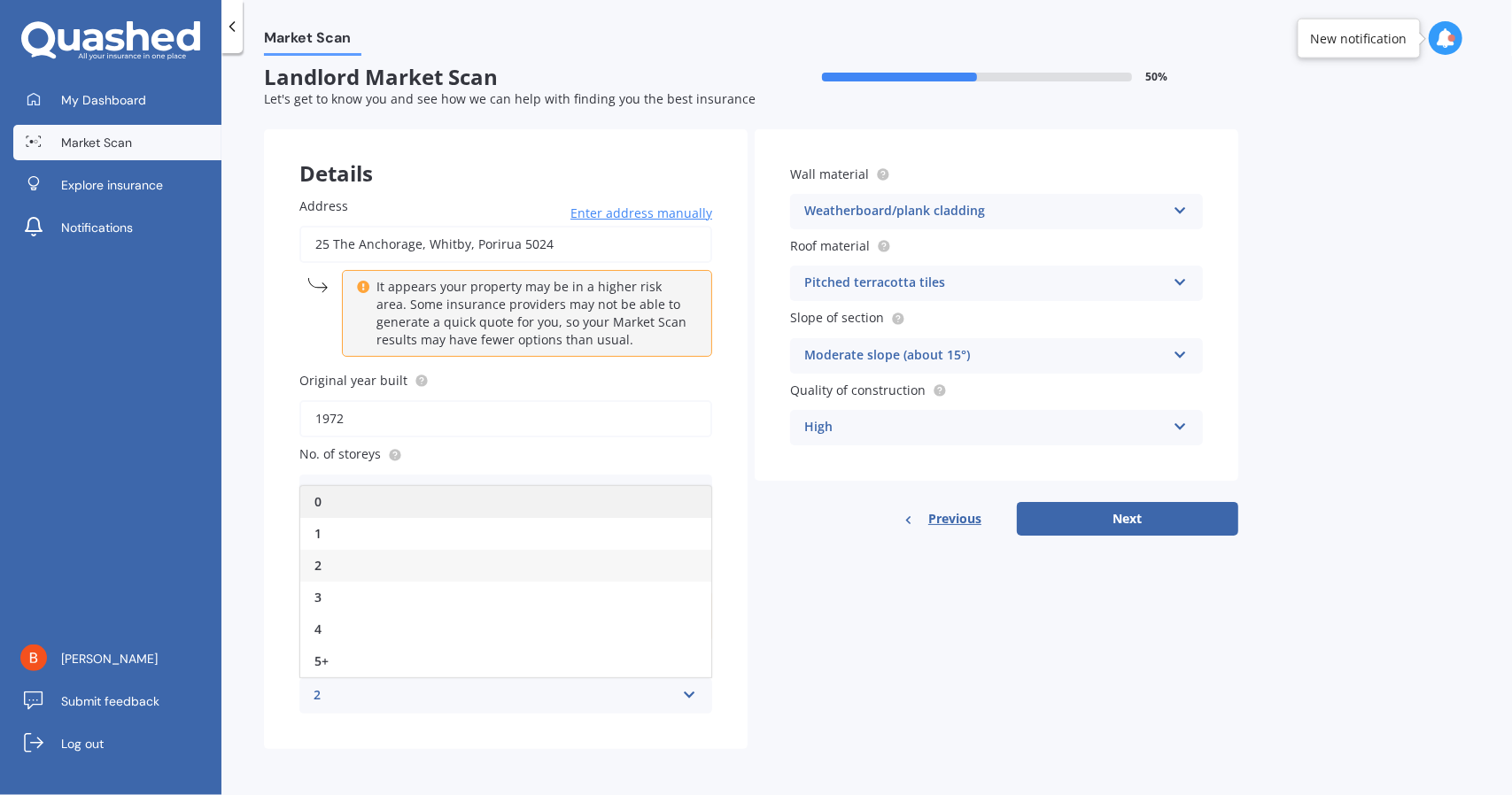
click at [417, 514] on div "0" at bounding box center [505, 502] width 411 height 32
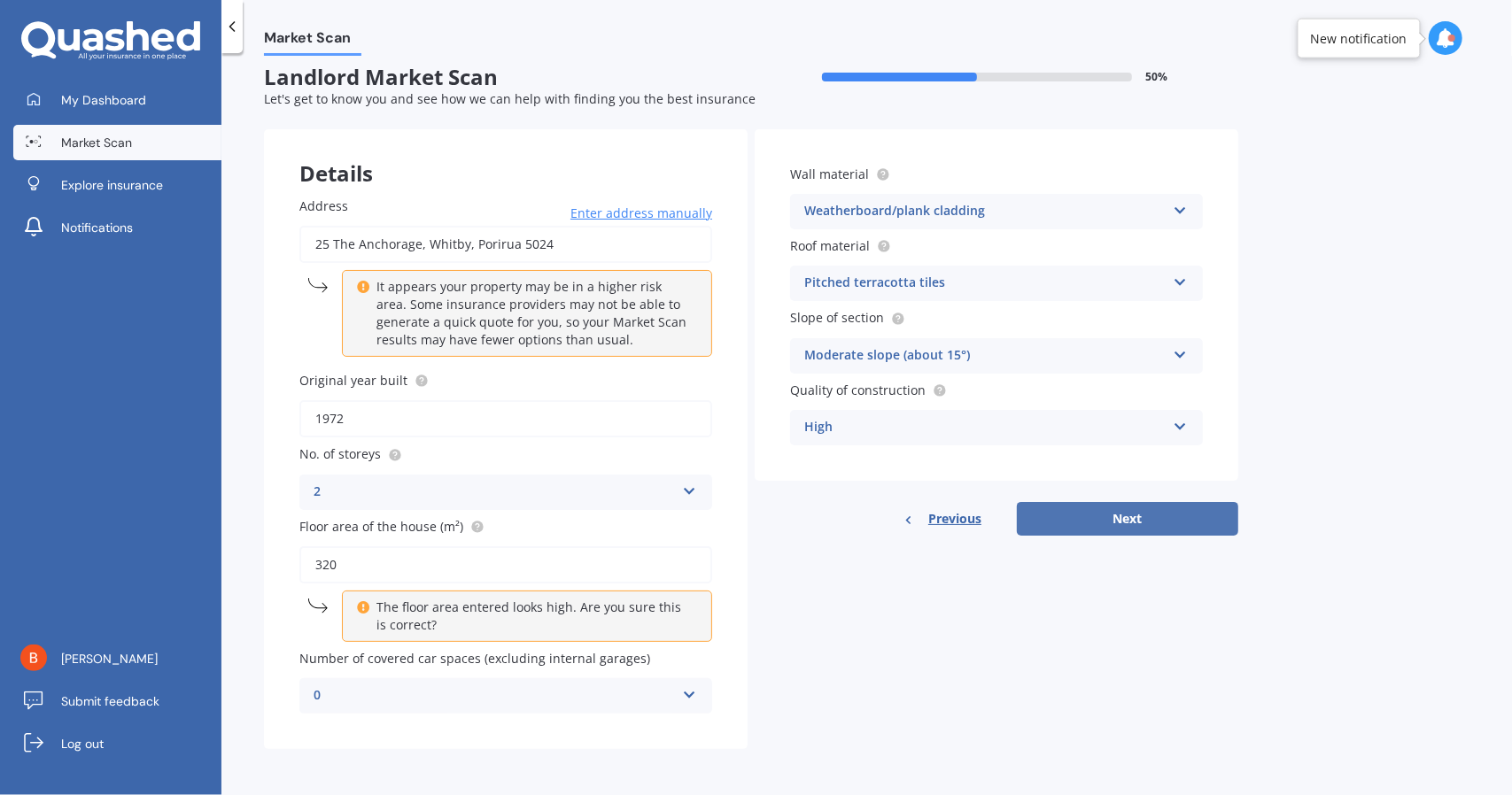
click at [1143, 513] on button "Next" at bounding box center [1127, 518] width 221 height 34
select select "21"
select select "08"
select select "1973"
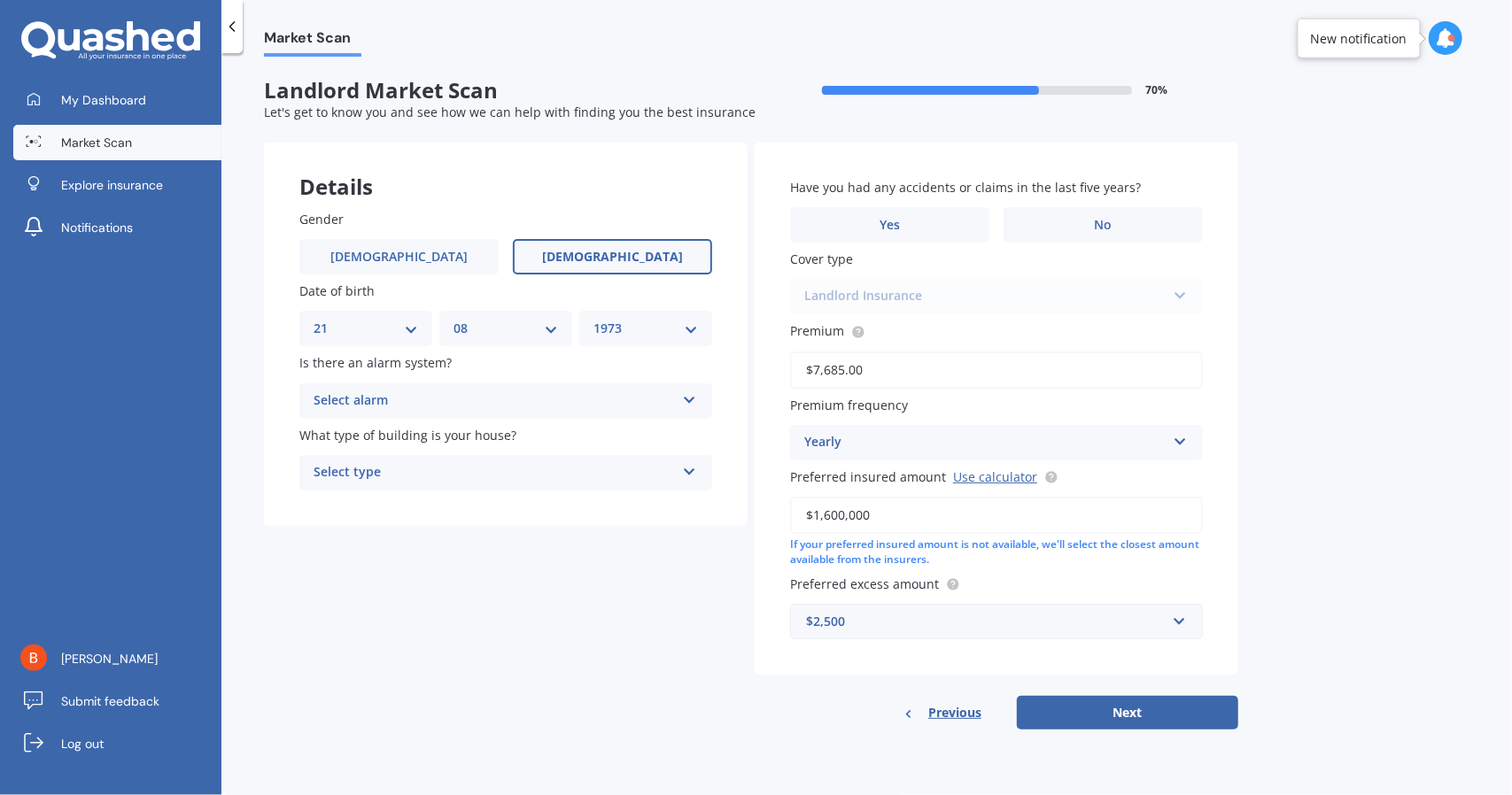
scroll to position [0, 0]
click at [1113, 221] on label "No" at bounding box center [1103, 225] width 199 height 36
click at [0, 0] on input "No" at bounding box center [0, 0] width 0 height 0
click at [694, 403] on icon at bounding box center [690, 396] width 15 height 12
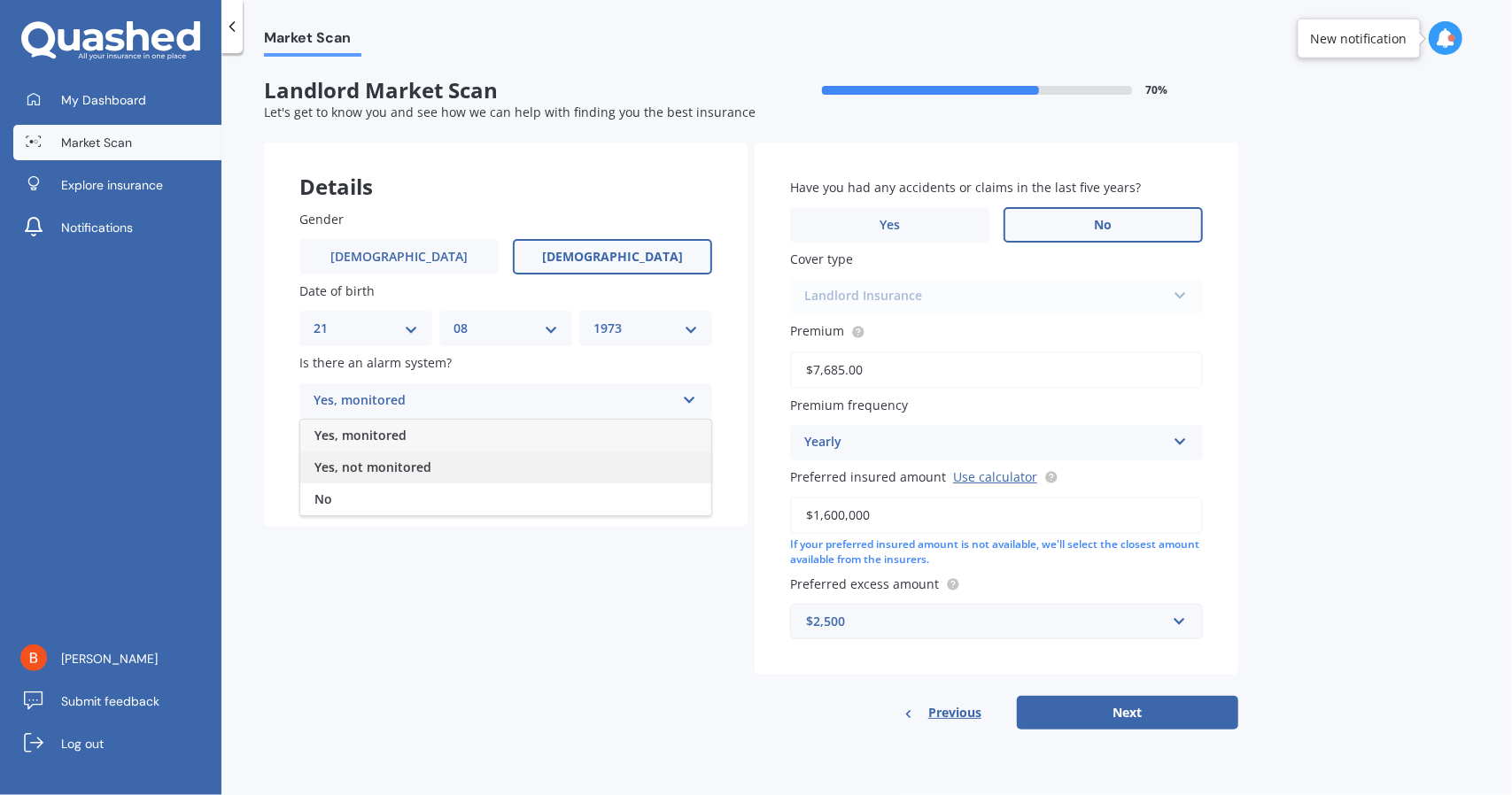
click at [522, 472] on div "Yes, not monitored" at bounding box center [505, 467] width 411 height 32
click at [691, 472] on icon at bounding box center [690, 468] width 15 height 12
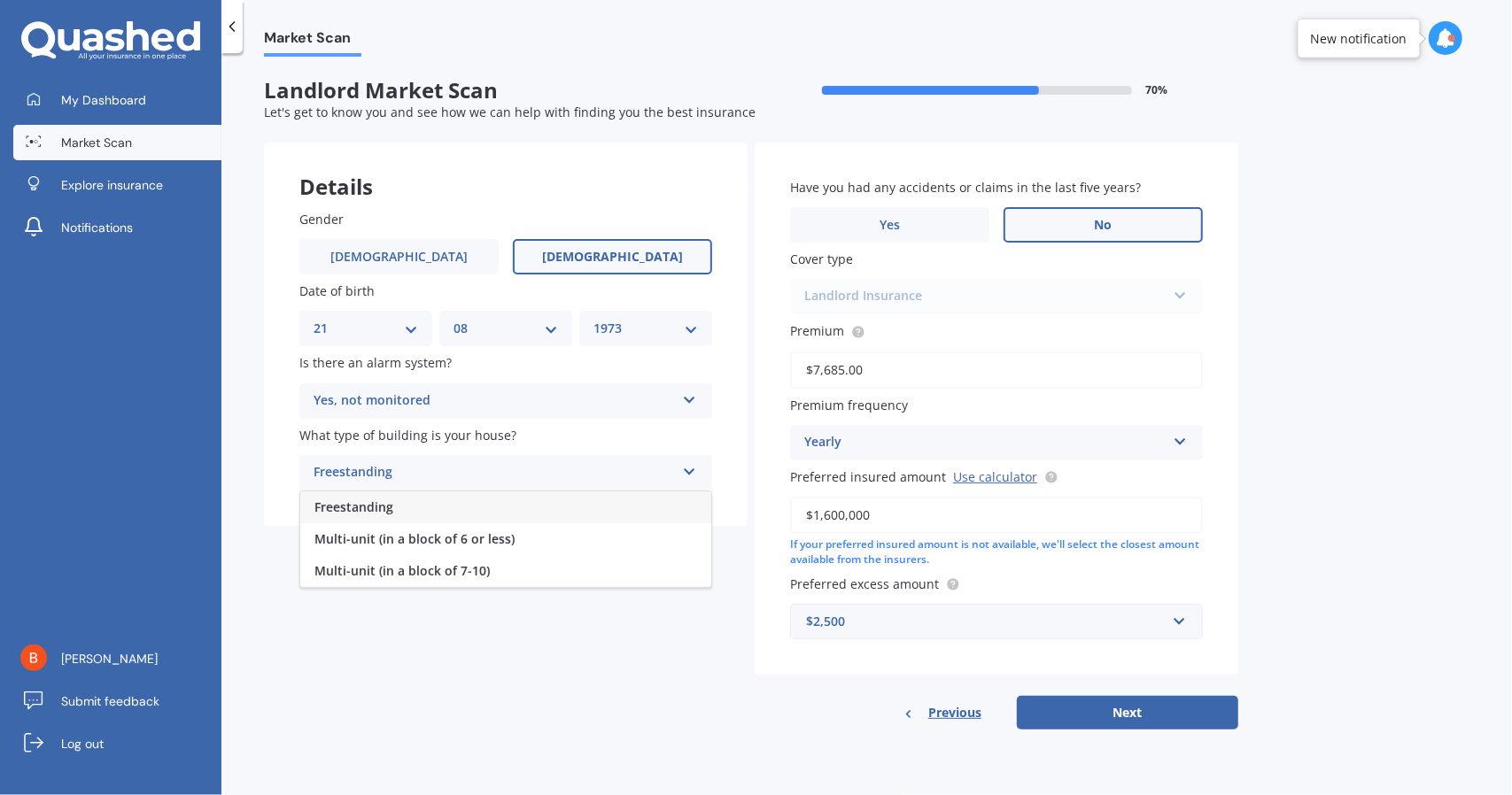
click at [593, 509] on div "Freestanding" at bounding box center [505, 507] width 411 height 32
click at [1135, 719] on button "Next" at bounding box center [1127, 712] width 221 height 34
select select "21"
select select "08"
select select "1973"
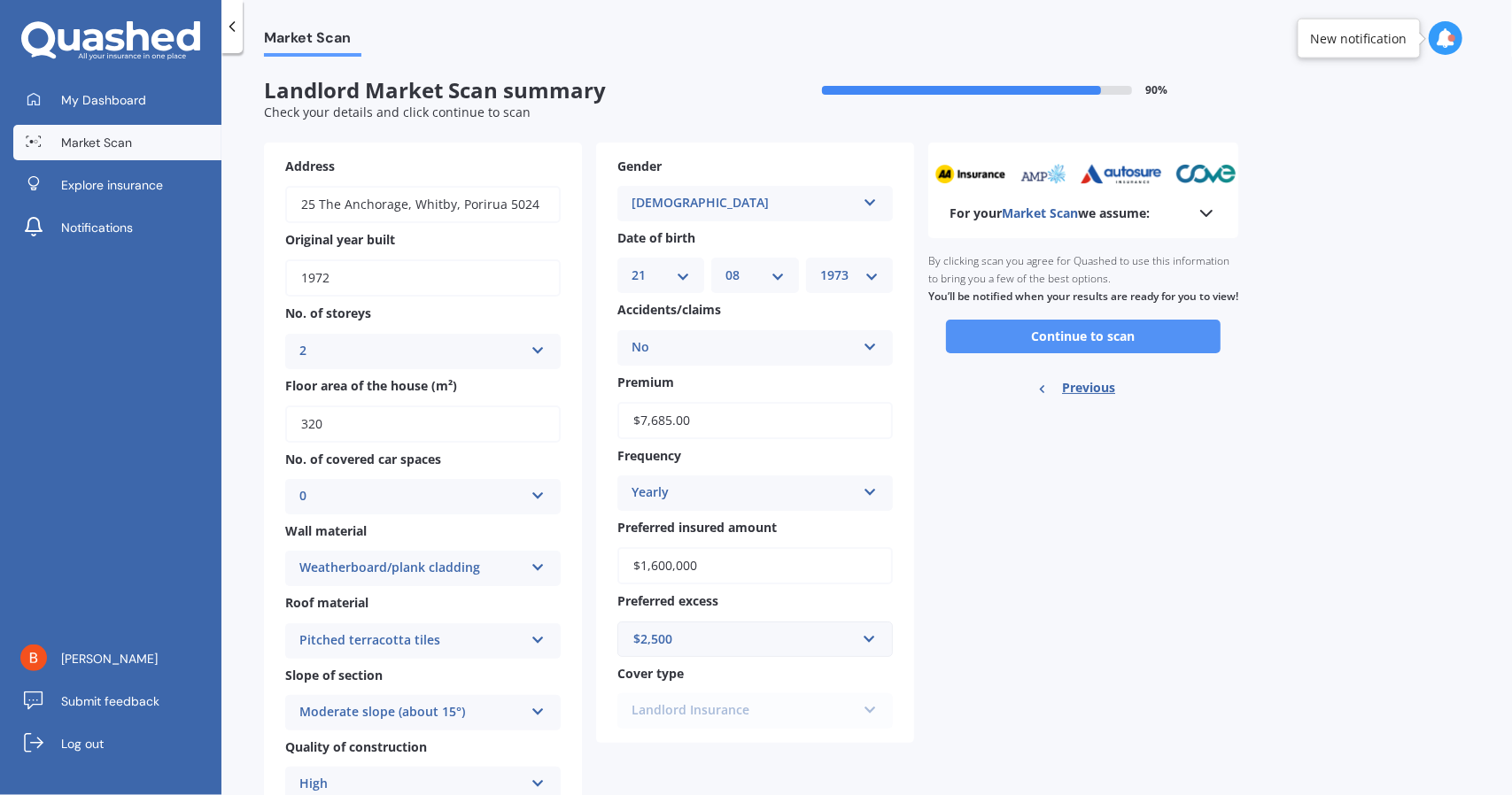
click at [1102, 354] on button "Continue to scan" at bounding box center [1084, 336] width 275 height 34
